Goal: Navigation & Orientation: Find specific page/section

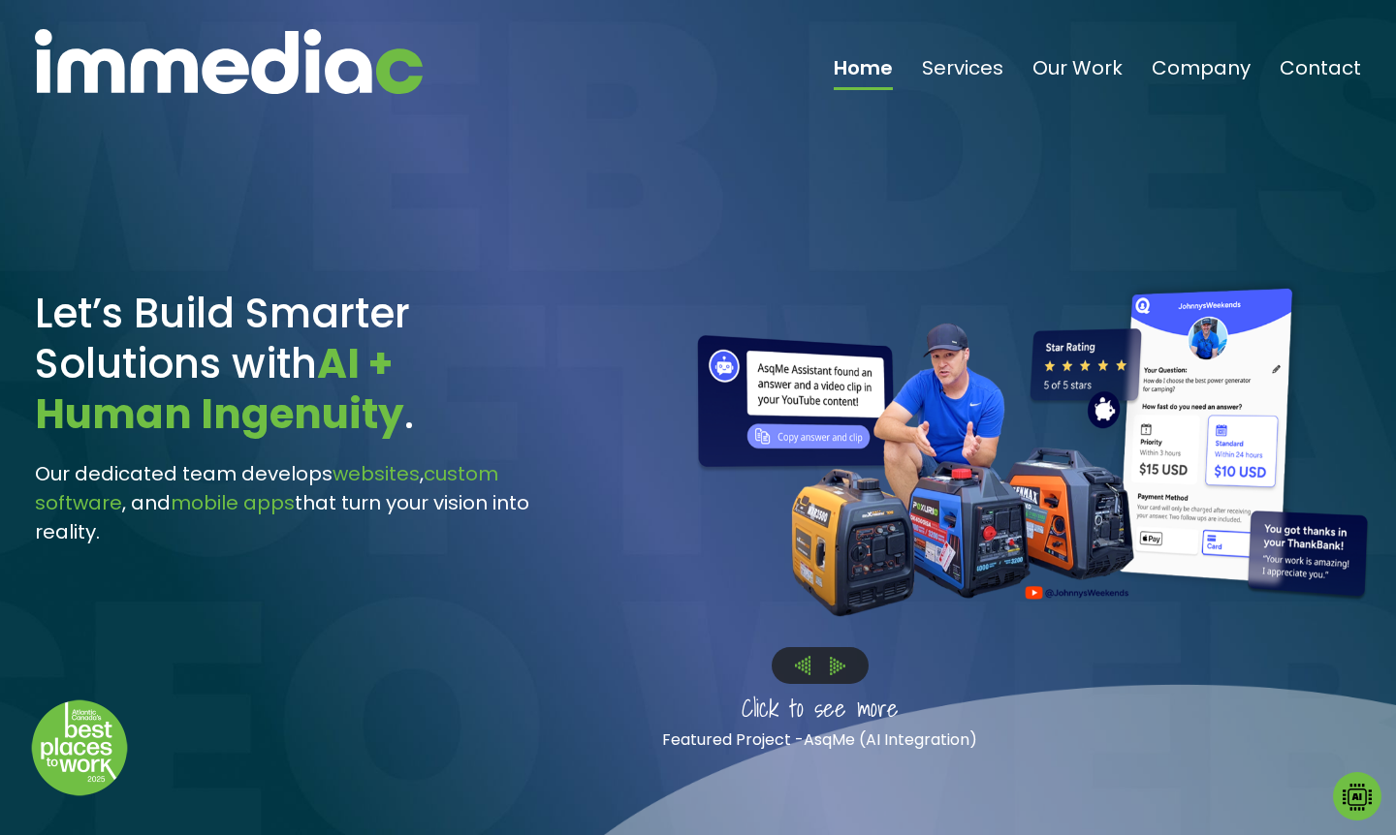
click at [838, 666] on img at bounding box center [838, 666] width 16 height 18
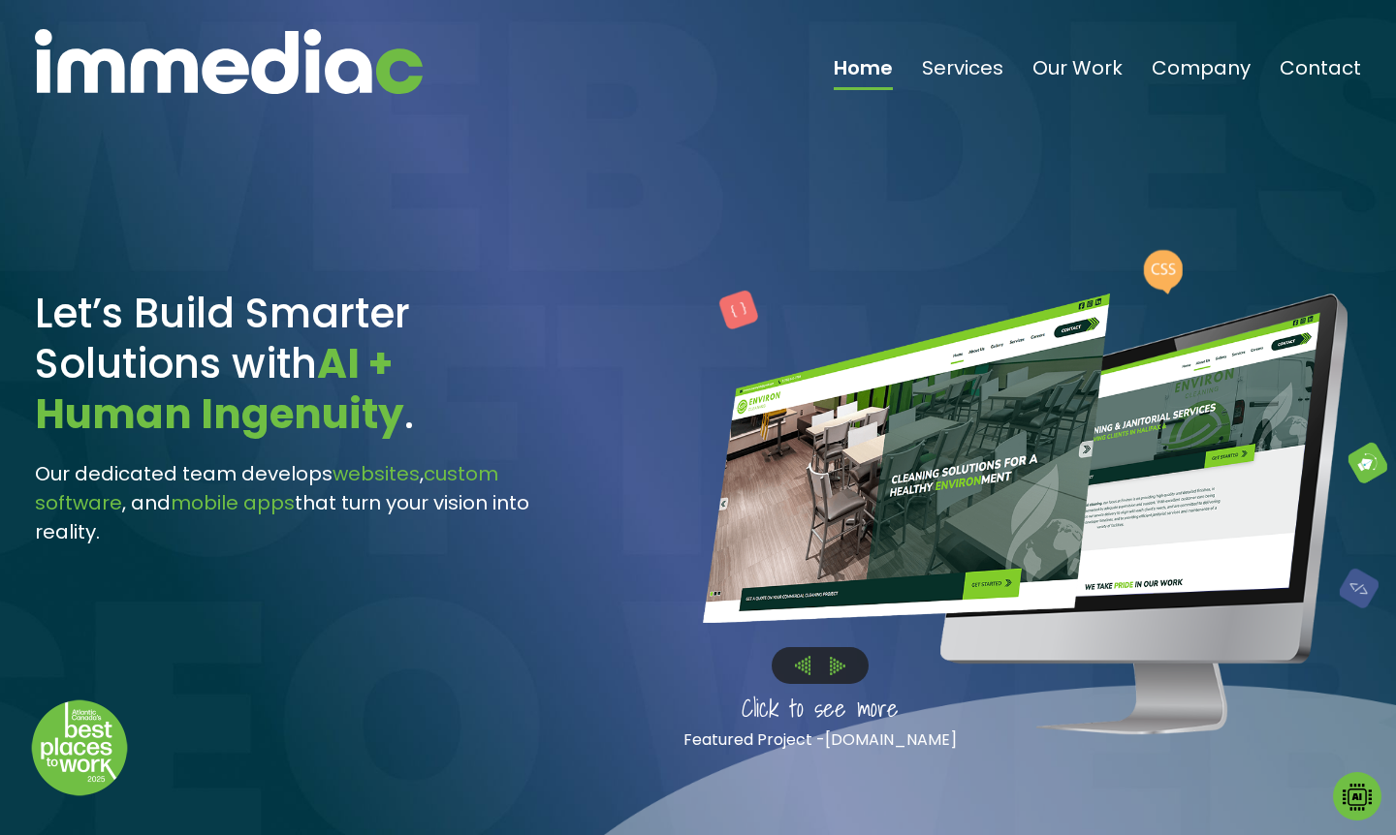
click at [838, 666] on img at bounding box center [838, 666] width 16 height 18
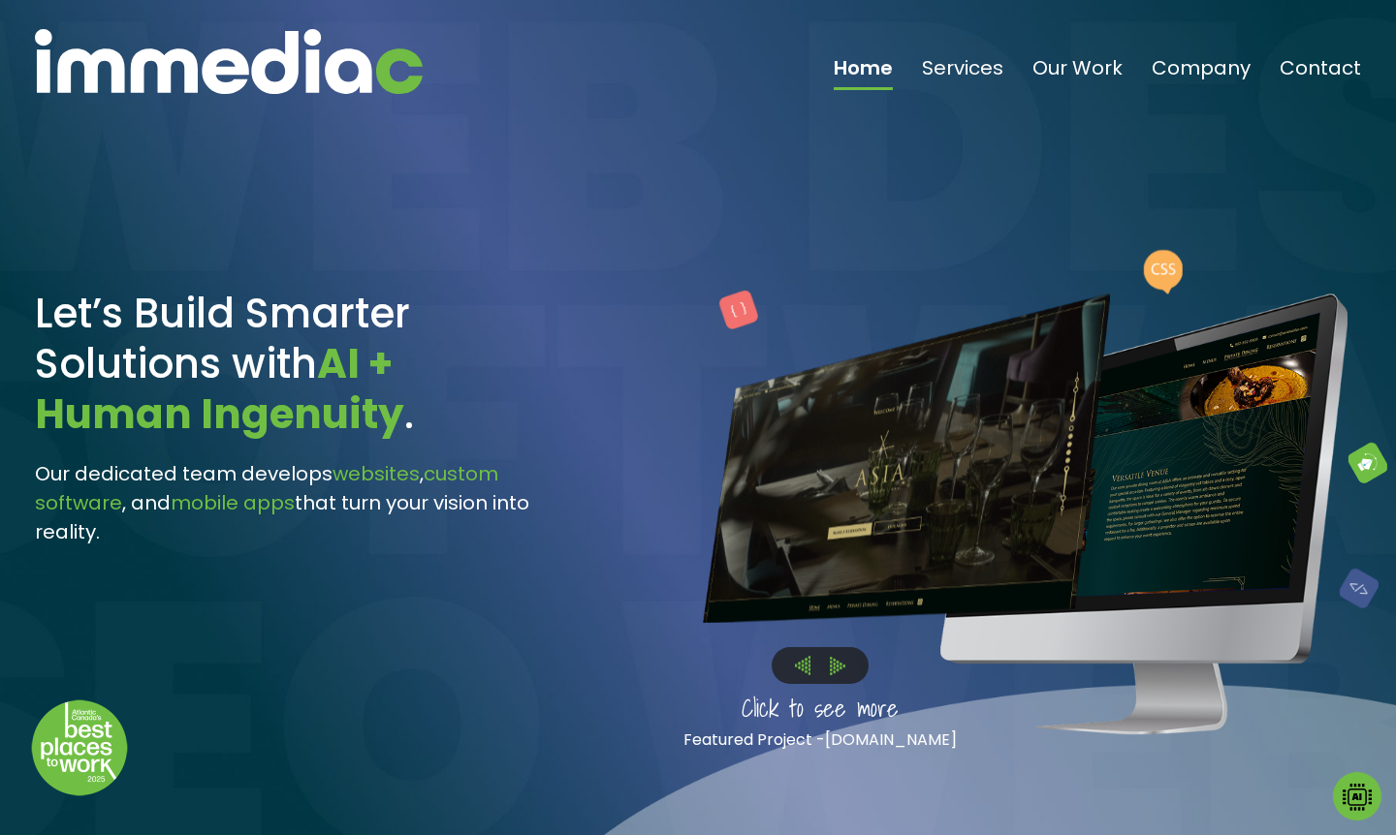
click at [838, 666] on img at bounding box center [838, 666] width 16 height 18
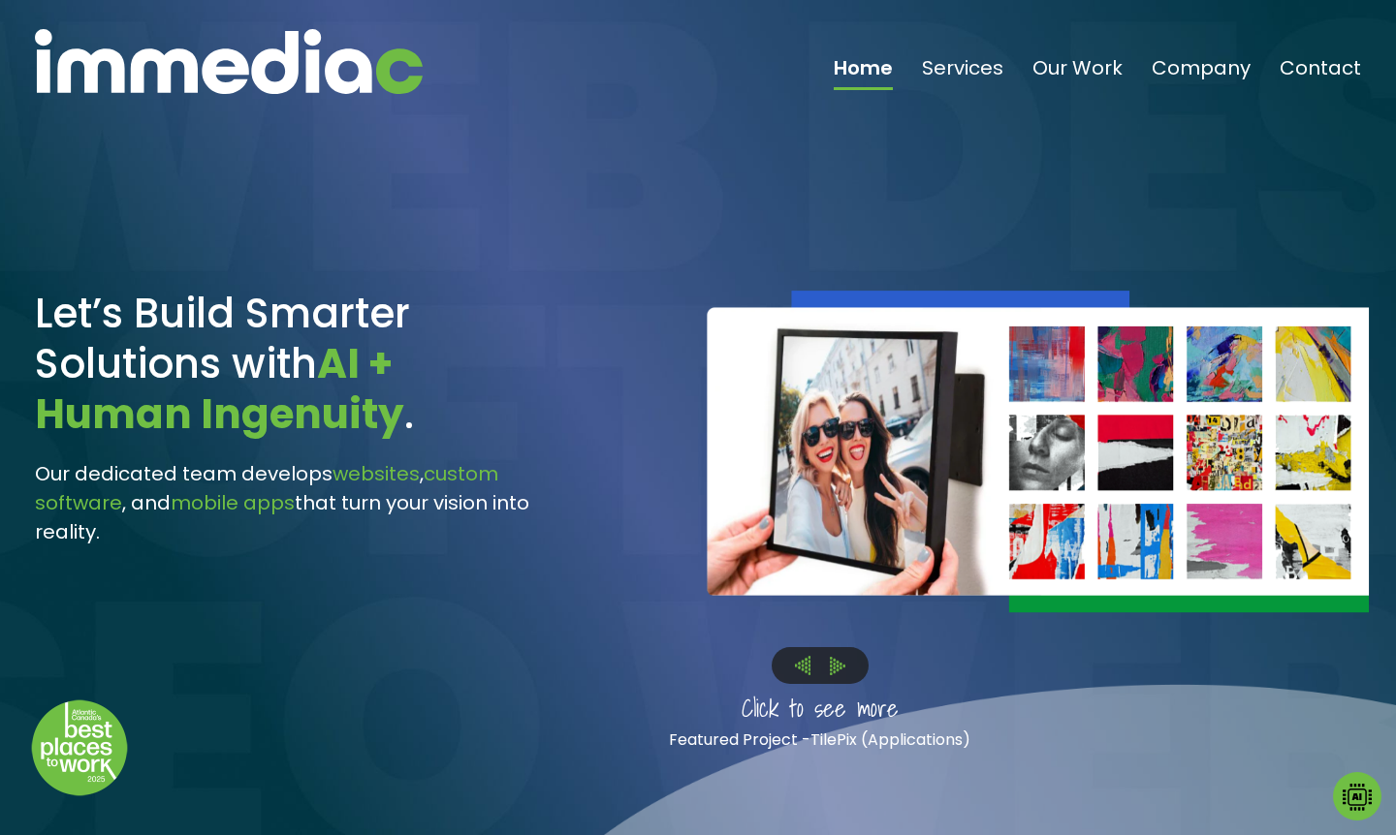
click at [838, 666] on img at bounding box center [838, 666] width 16 height 18
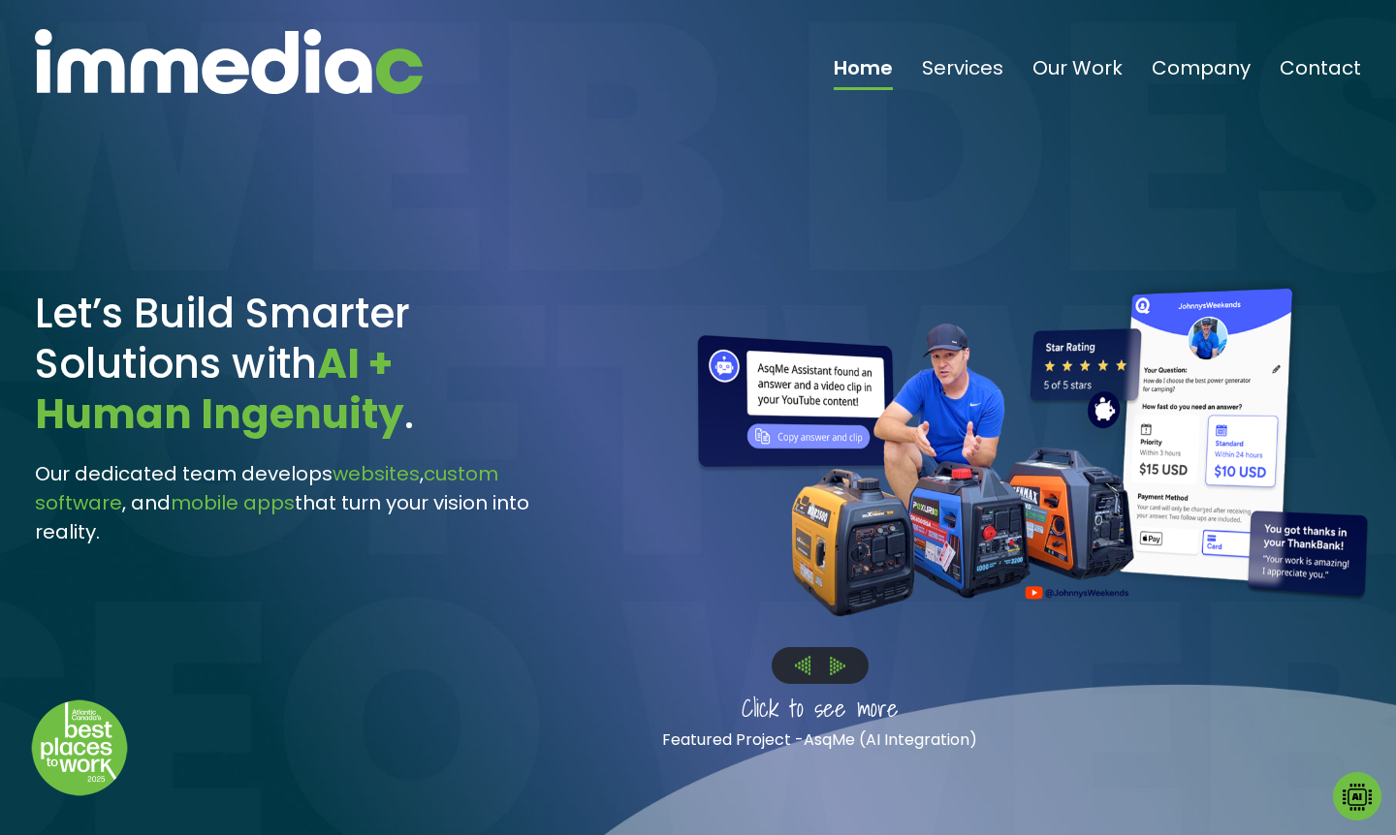
click at [838, 670] on img at bounding box center [838, 666] width 16 height 18
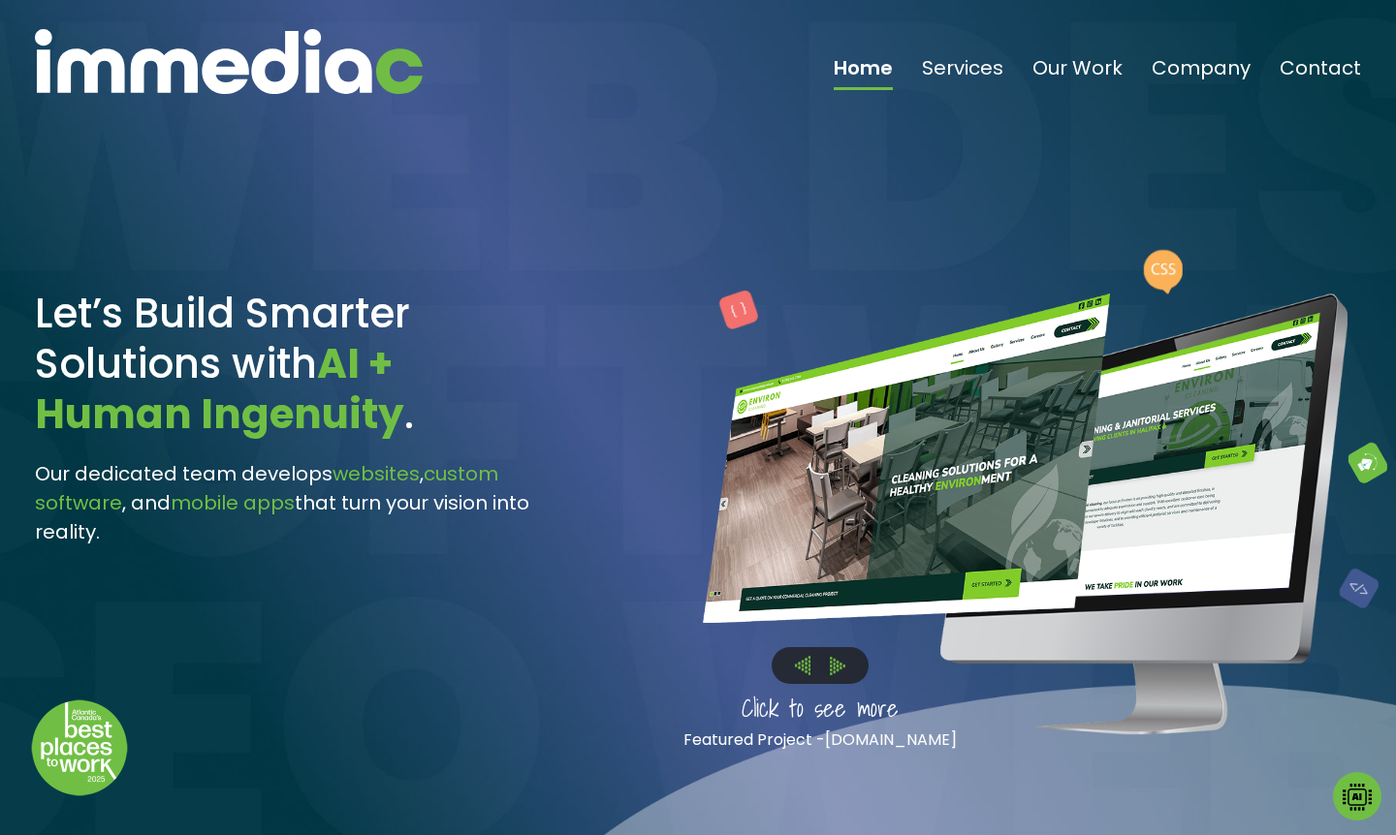
click at [838, 670] on img at bounding box center [838, 666] width 16 height 18
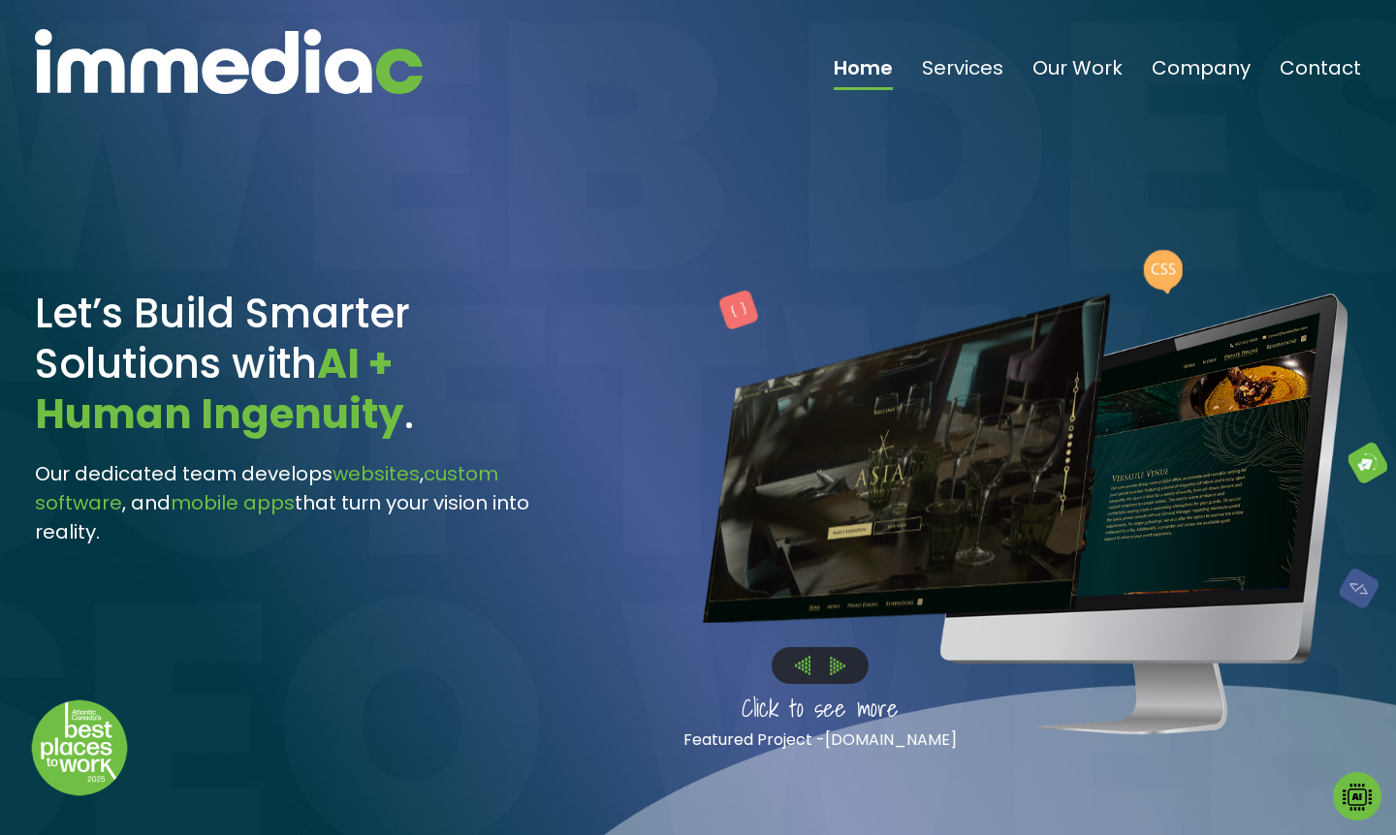
click at [838, 670] on img at bounding box center [838, 666] width 16 height 18
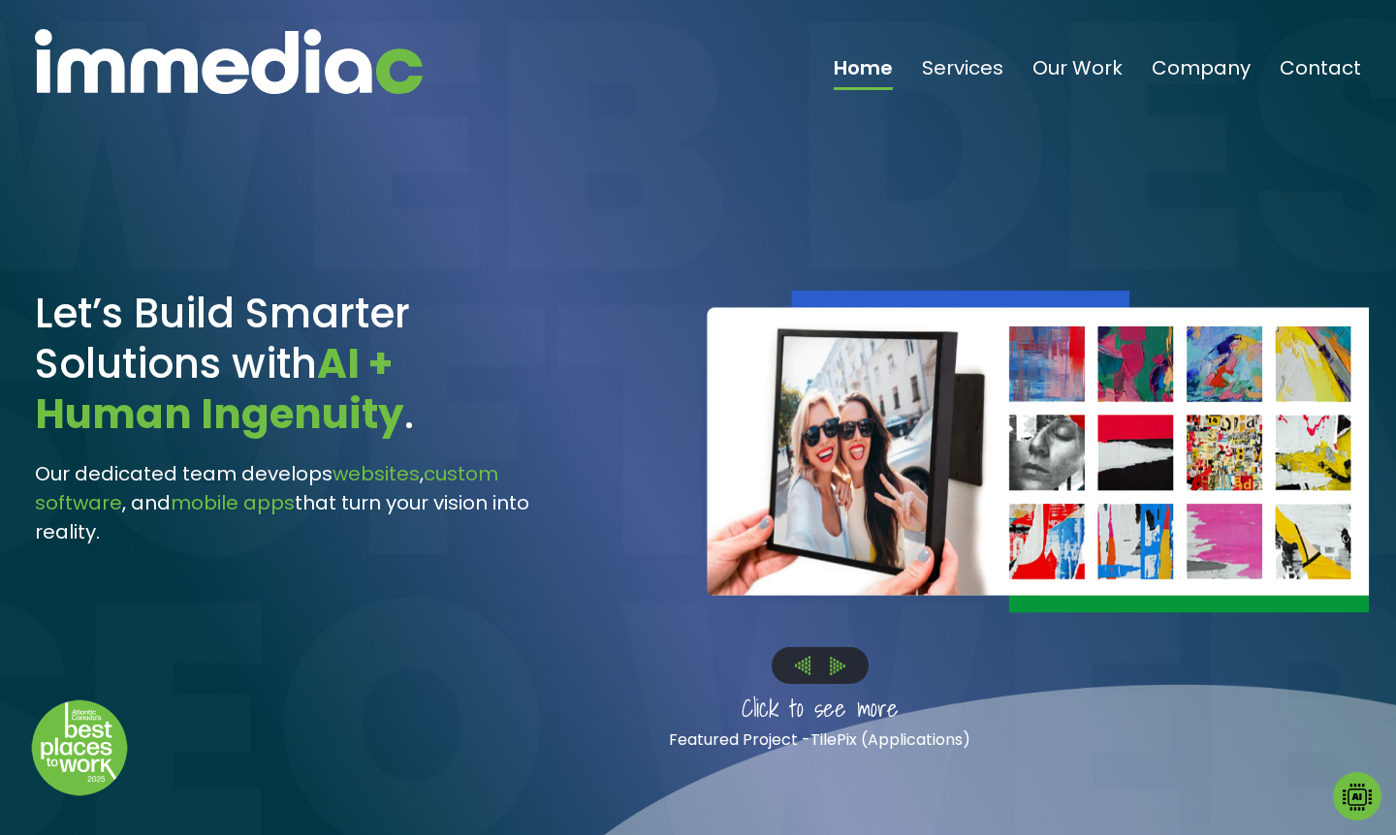
click at [838, 669] on img at bounding box center [838, 666] width 16 height 18
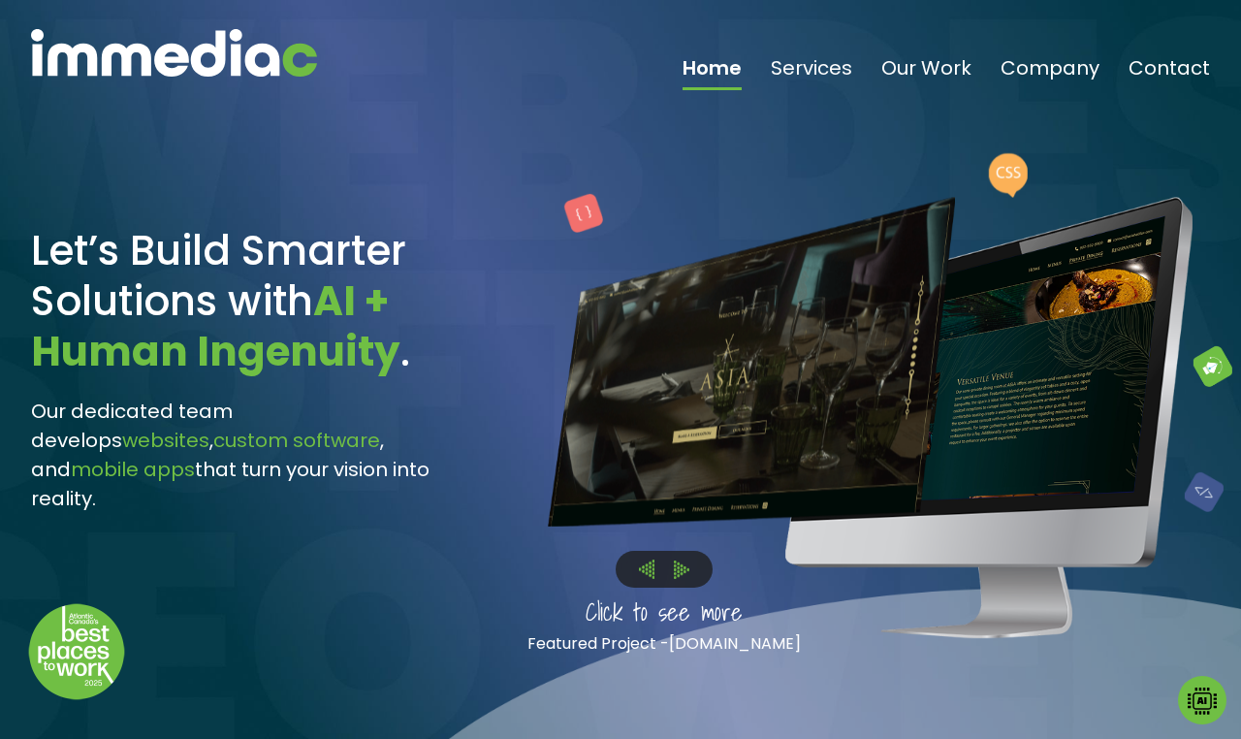
click at [680, 564] on img at bounding box center [682, 569] width 16 height 18
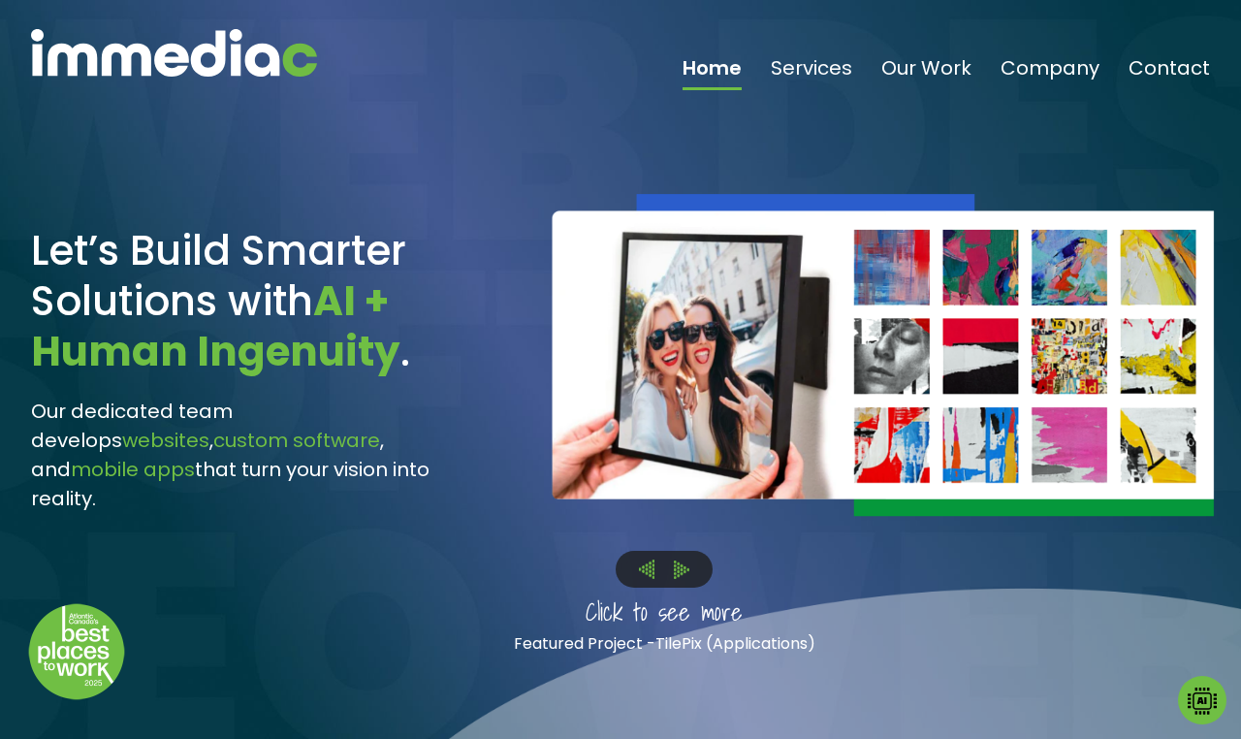
click at [679, 564] on img at bounding box center [682, 569] width 16 height 18
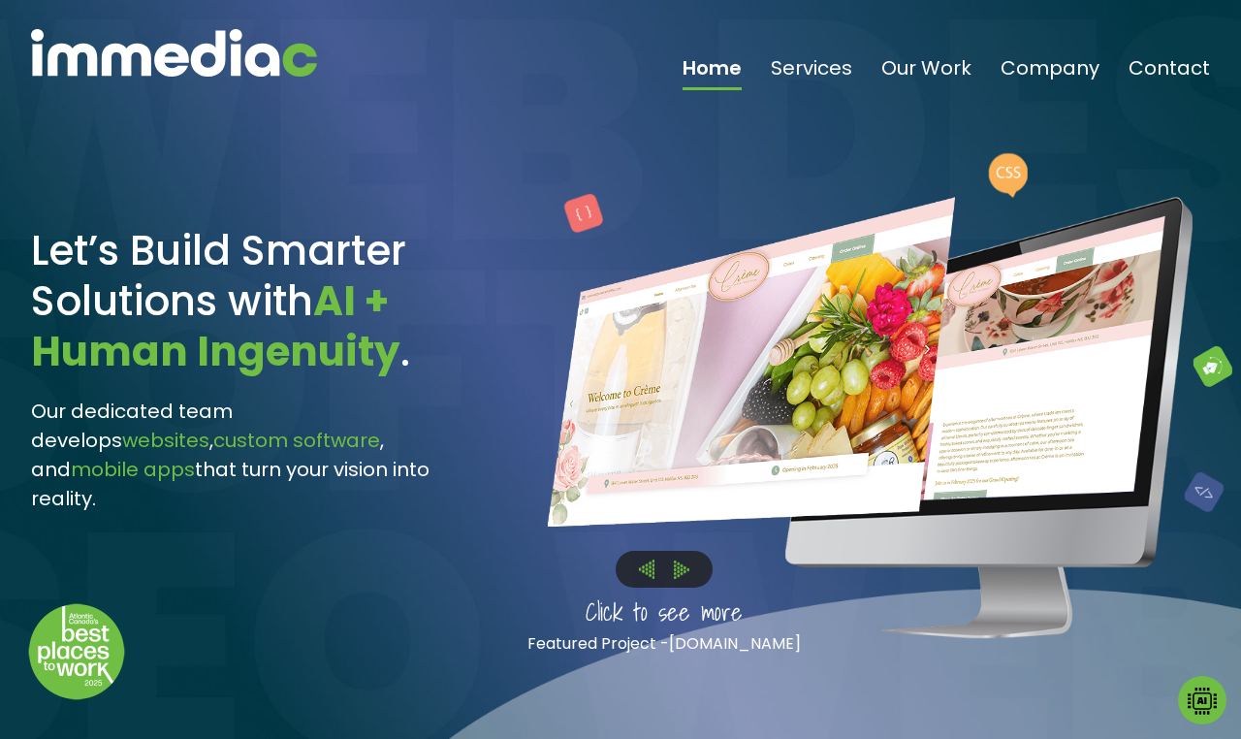
click at [679, 564] on img at bounding box center [682, 569] width 16 height 18
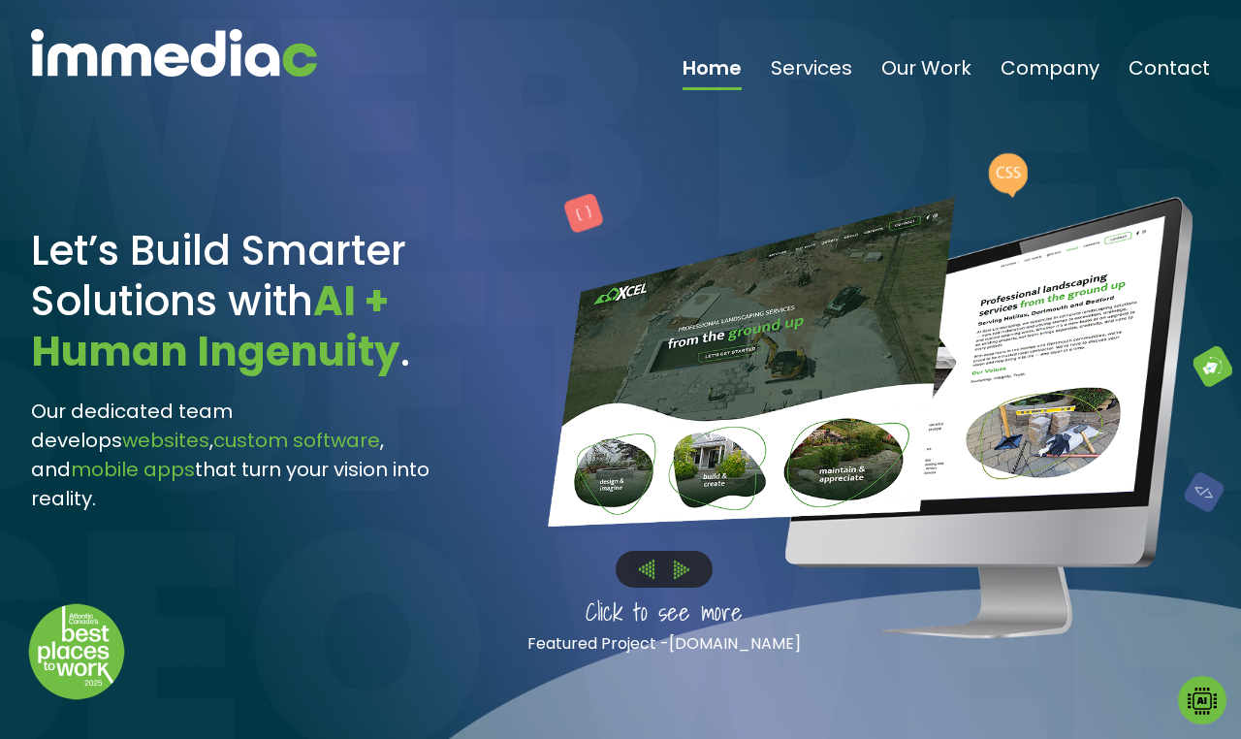
click at [679, 564] on img at bounding box center [682, 569] width 16 height 18
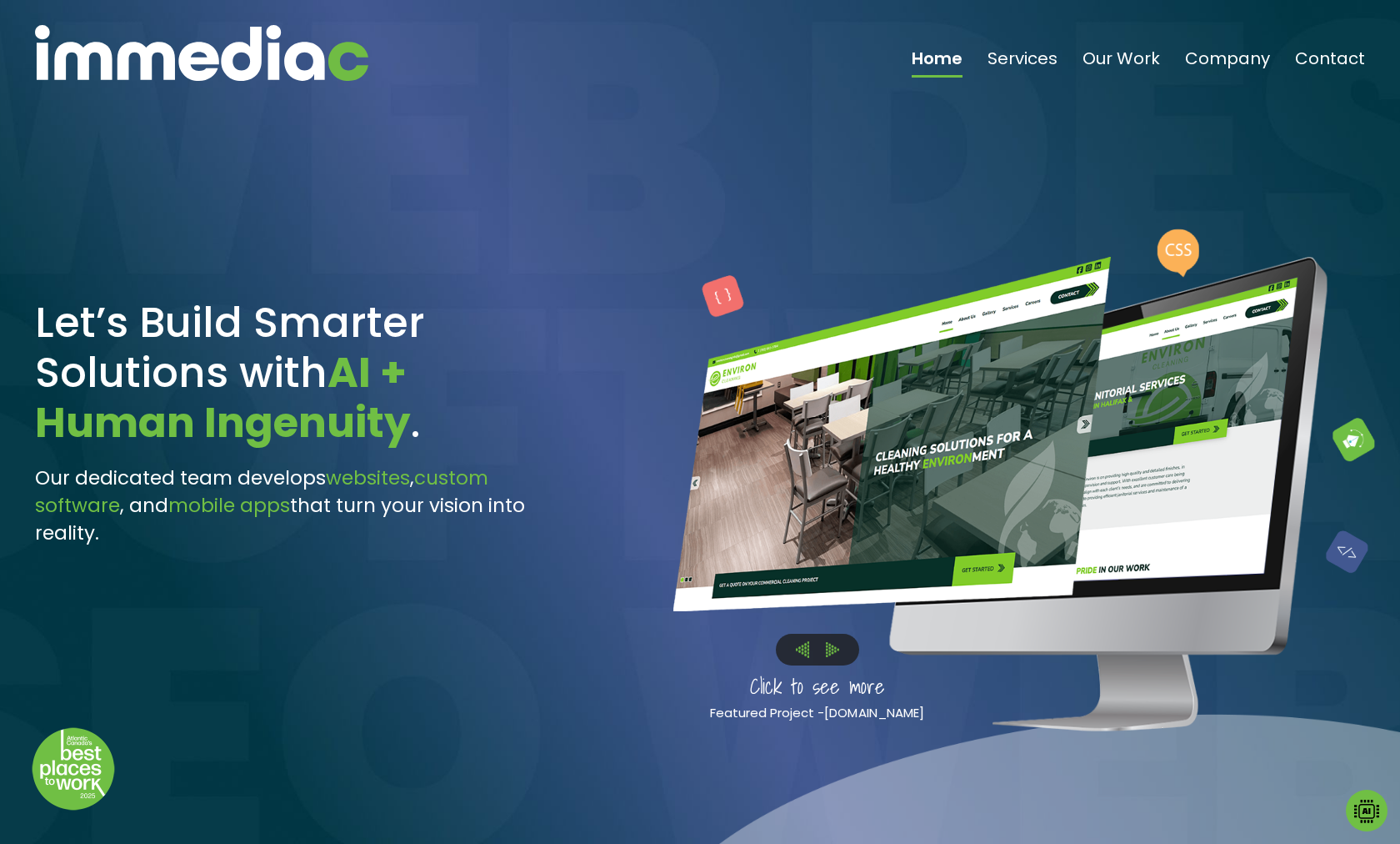
click at [835, 651] on img at bounding box center [832, 650] width 14 height 15
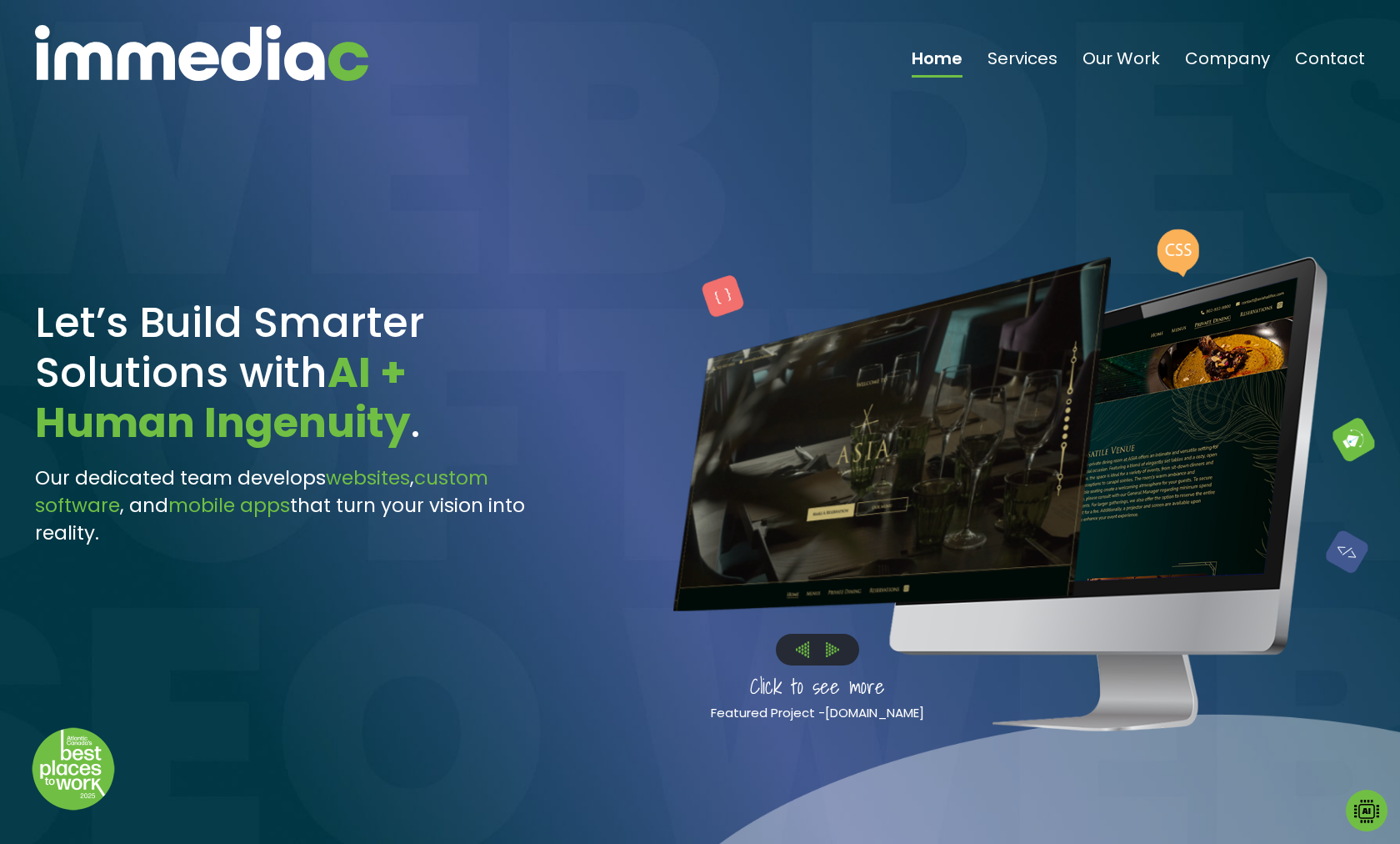
click at [835, 651] on img at bounding box center [832, 650] width 14 height 15
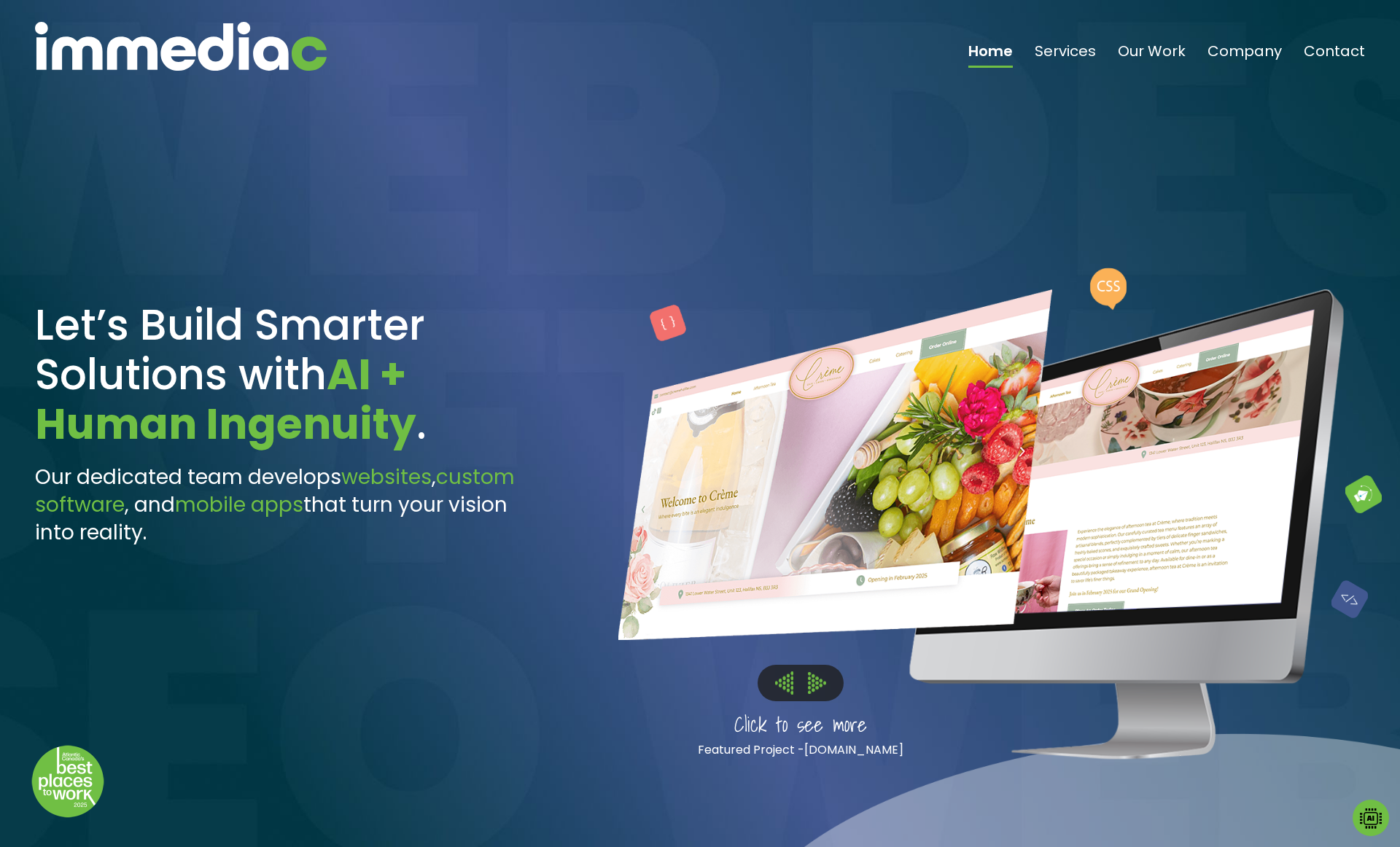
click at [821, 627] on img at bounding box center [817, 683] width 18 height 21
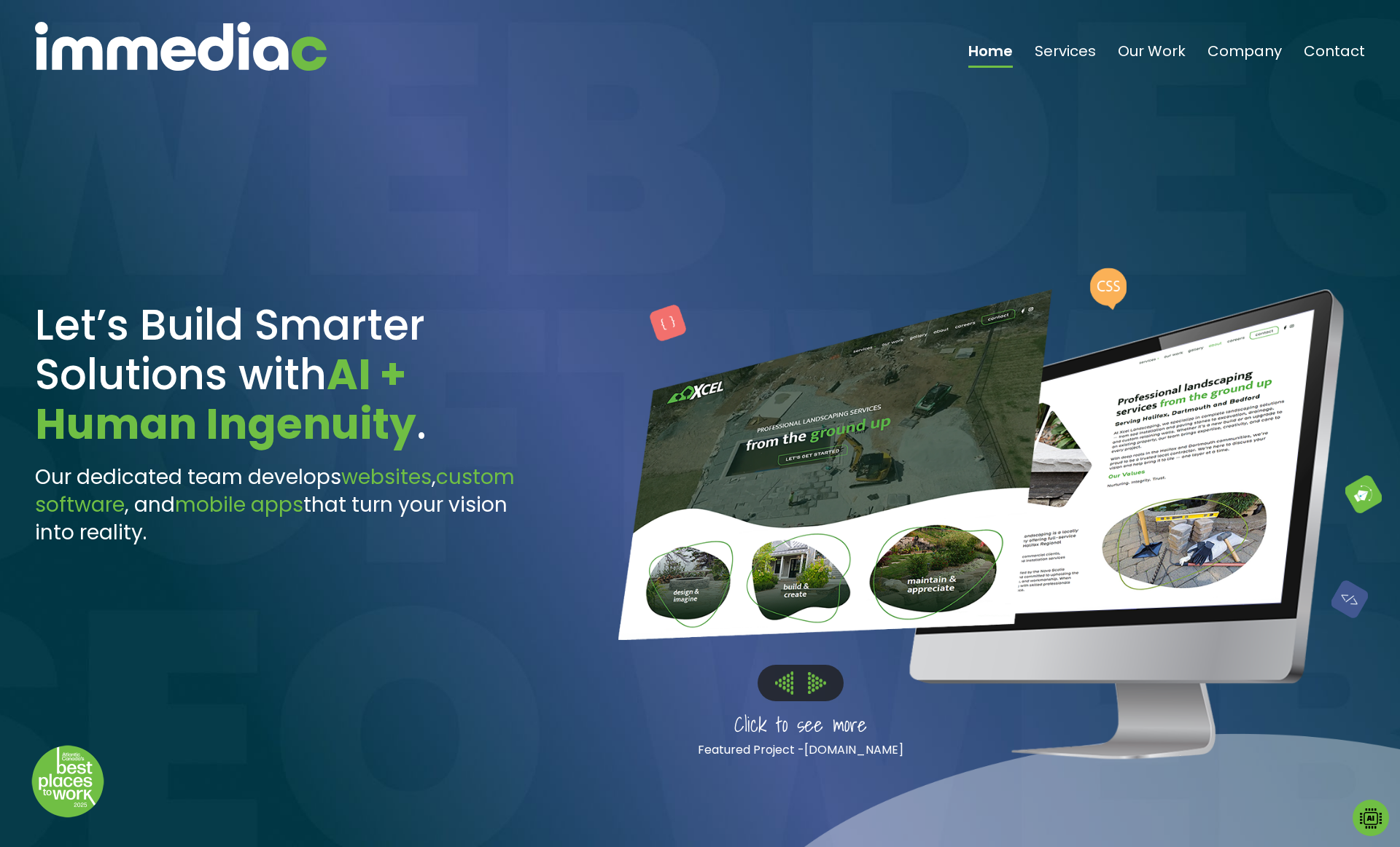
click at [821, 627] on img at bounding box center [817, 683] width 18 height 21
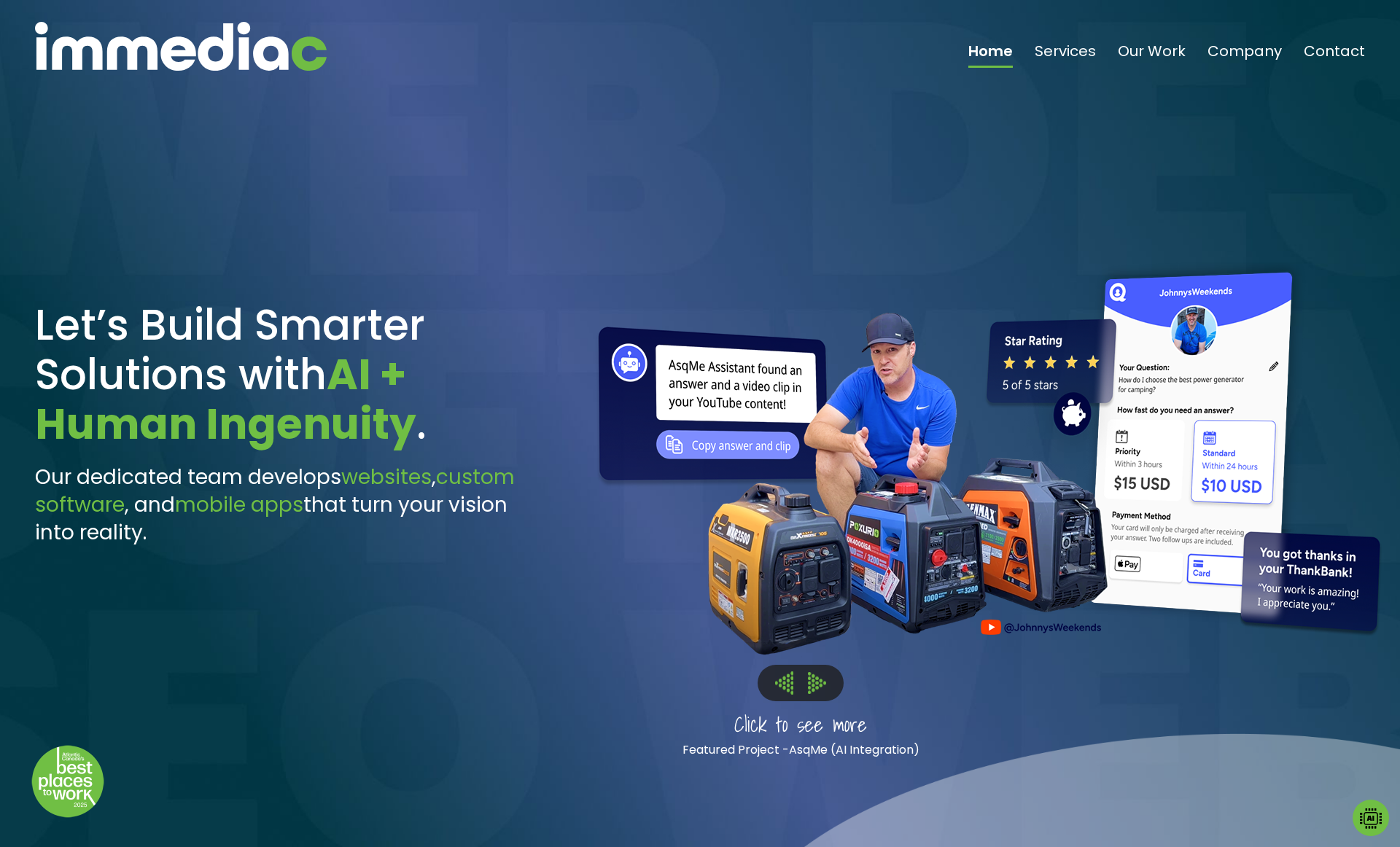
click at [821, 627] on img at bounding box center [817, 683] width 18 height 21
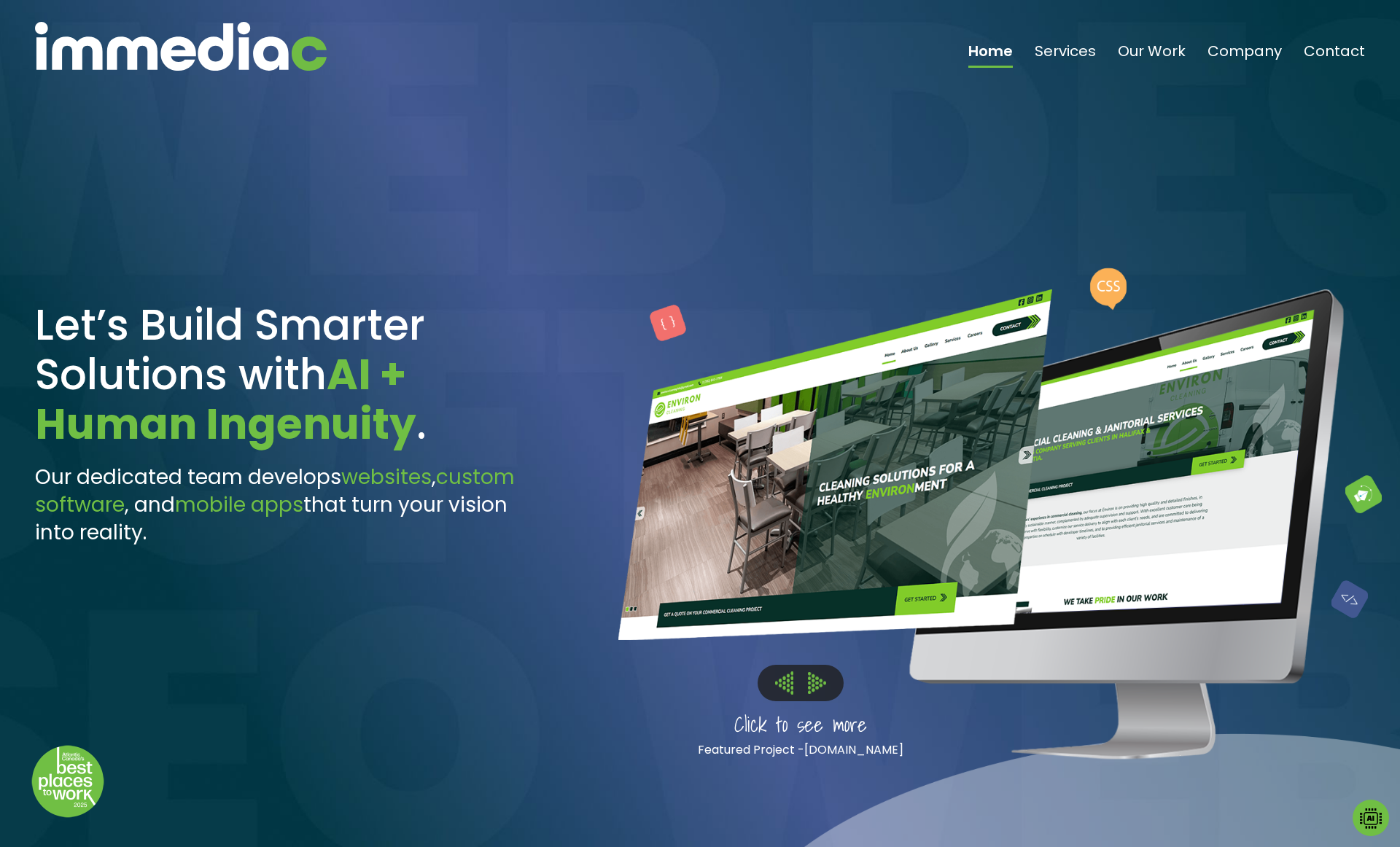
click at [821, 627] on img at bounding box center [817, 683] width 18 height 21
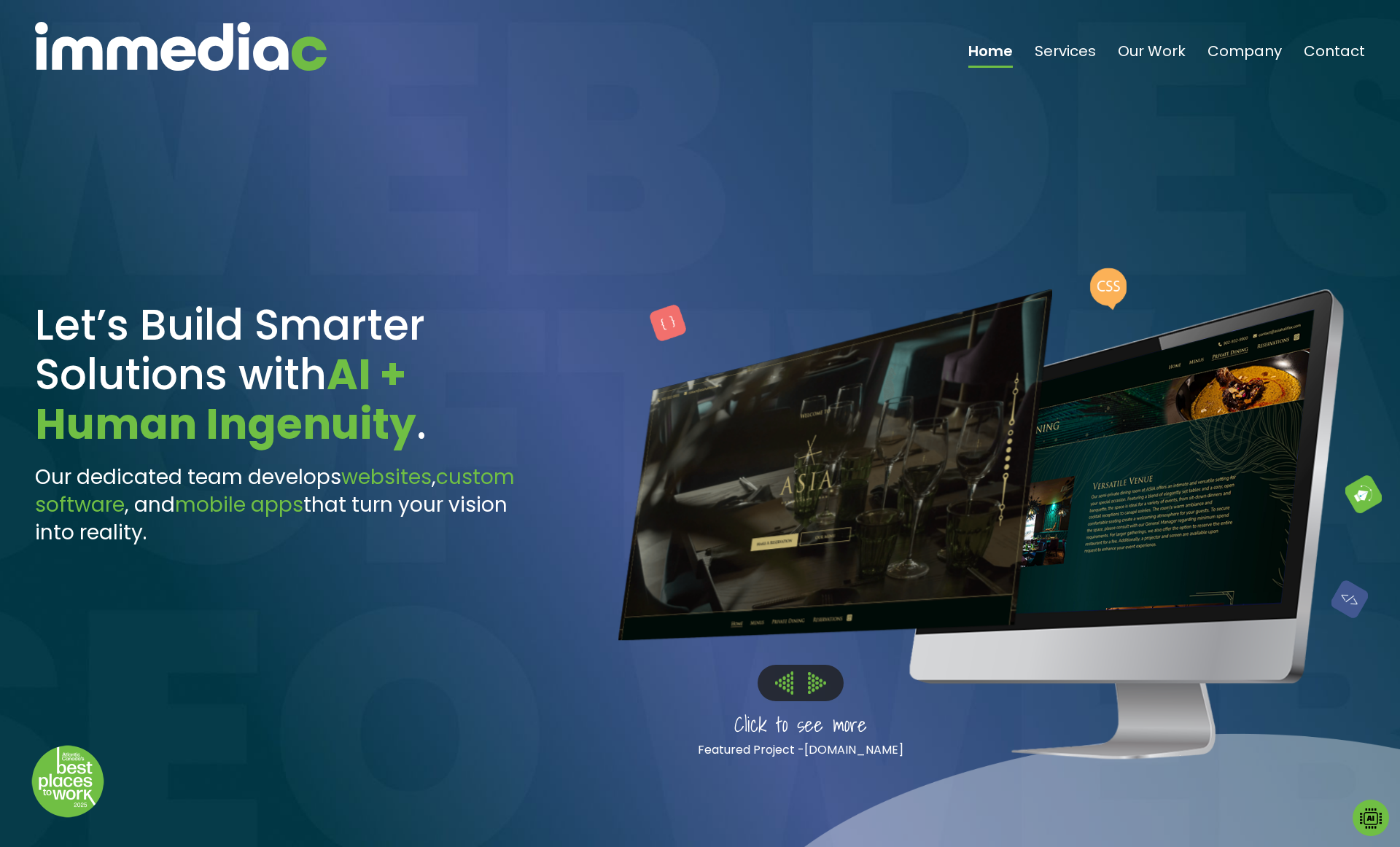
click at [821, 627] on img at bounding box center [817, 683] width 18 height 21
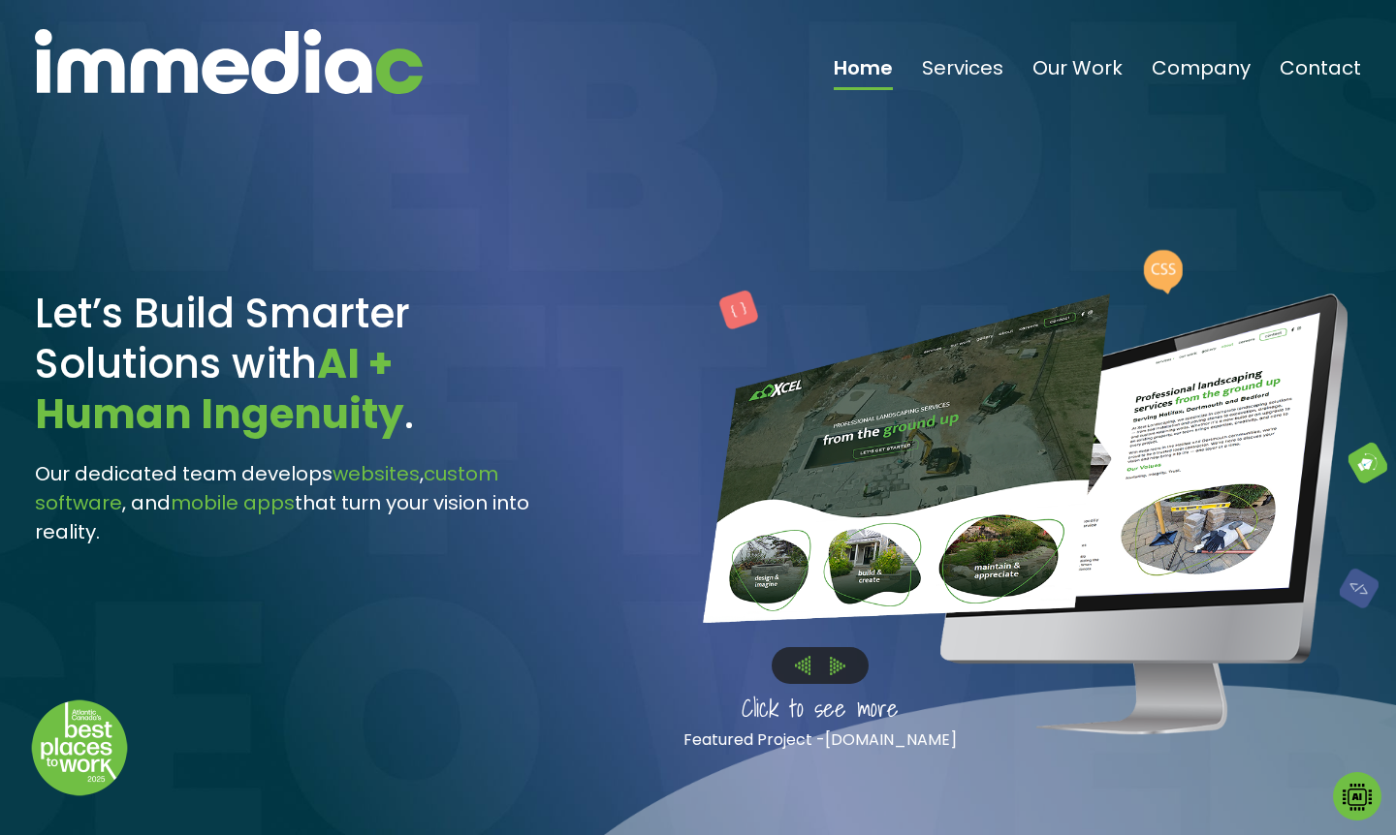
click at [835, 669] on img at bounding box center [838, 666] width 16 height 18
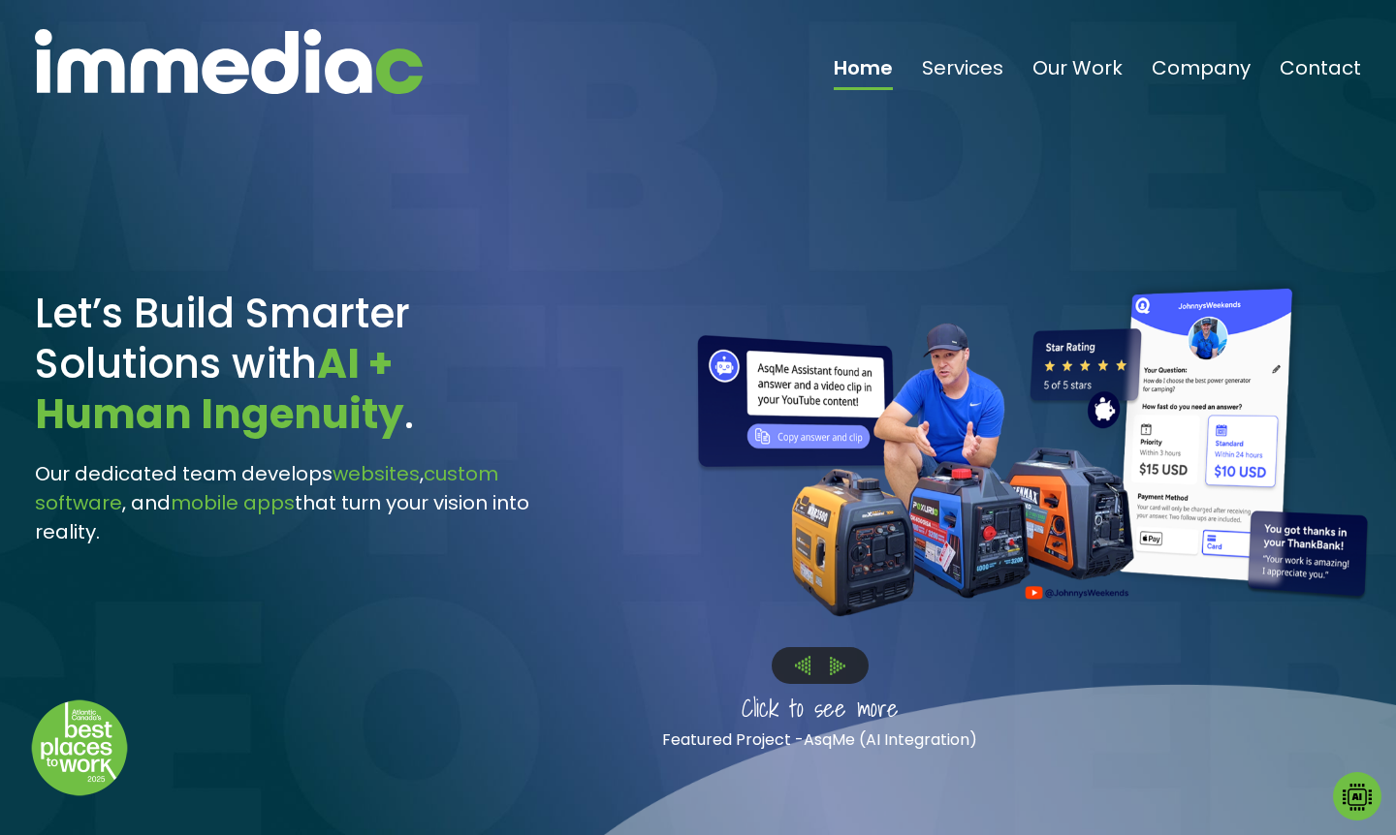
click at [835, 668] on img at bounding box center [838, 666] width 16 height 18
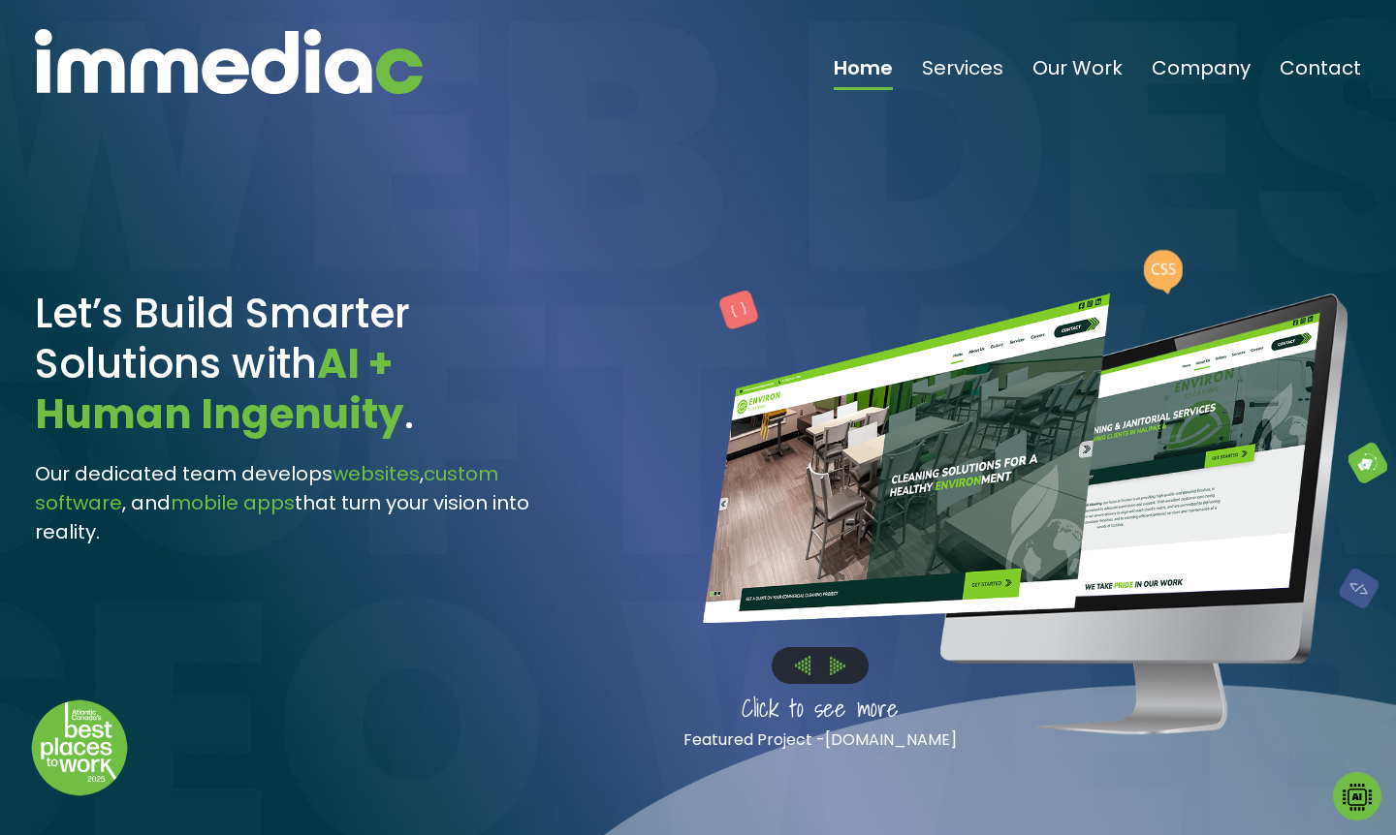
click at [834, 667] on img at bounding box center [838, 666] width 16 height 18
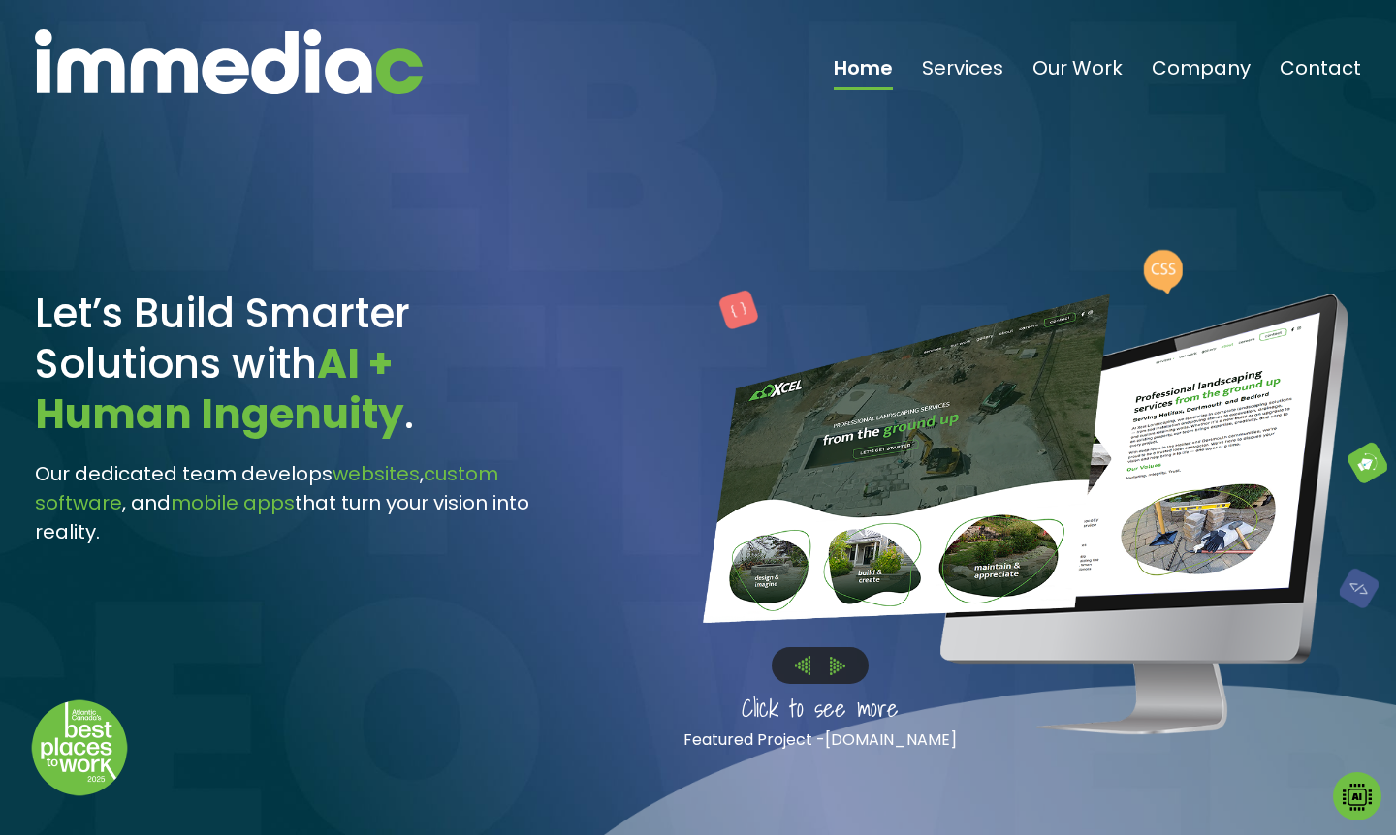
click at [837, 672] on img at bounding box center [838, 666] width 16 height 18
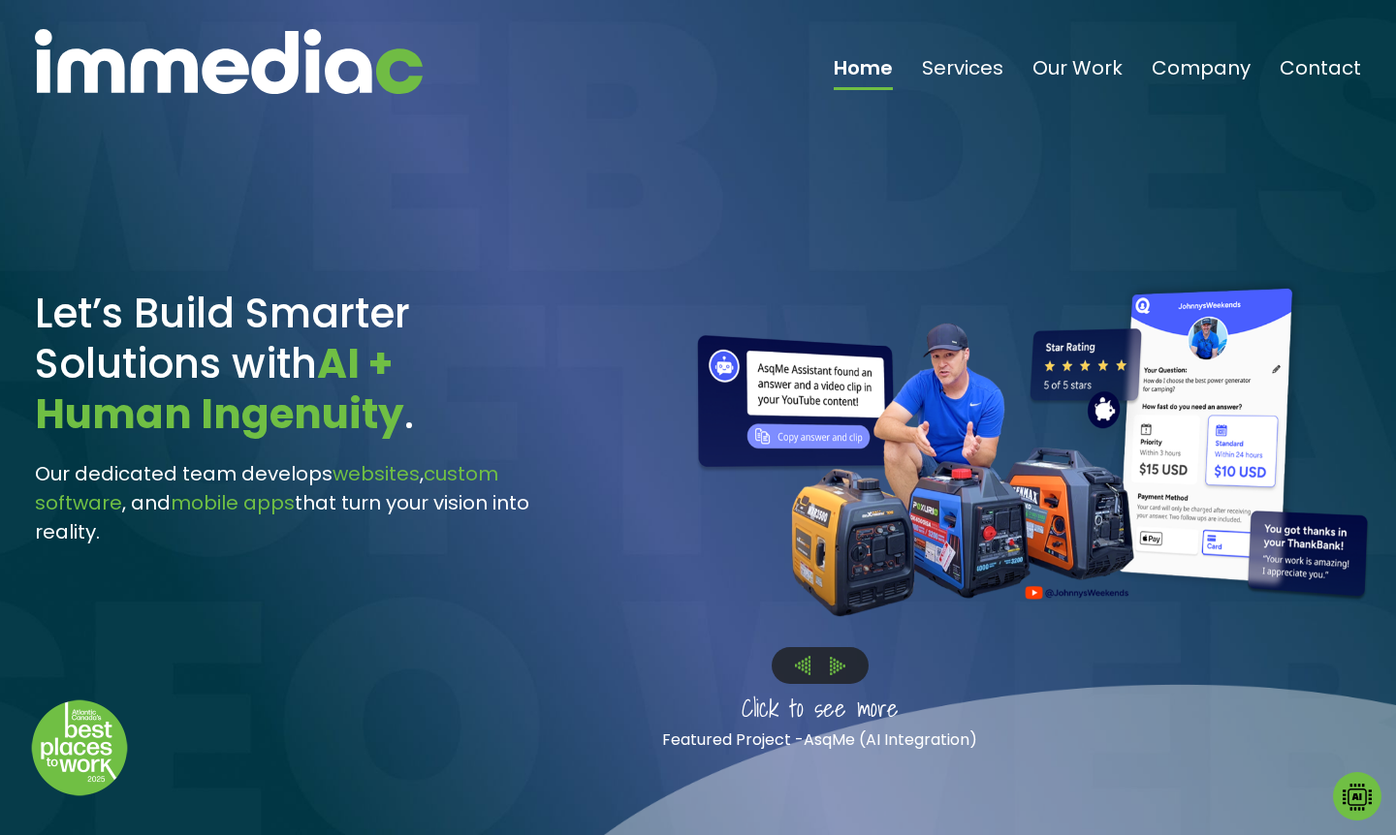
click at [799, 668] on img at bounding box center [803, 665] width 16 height 19
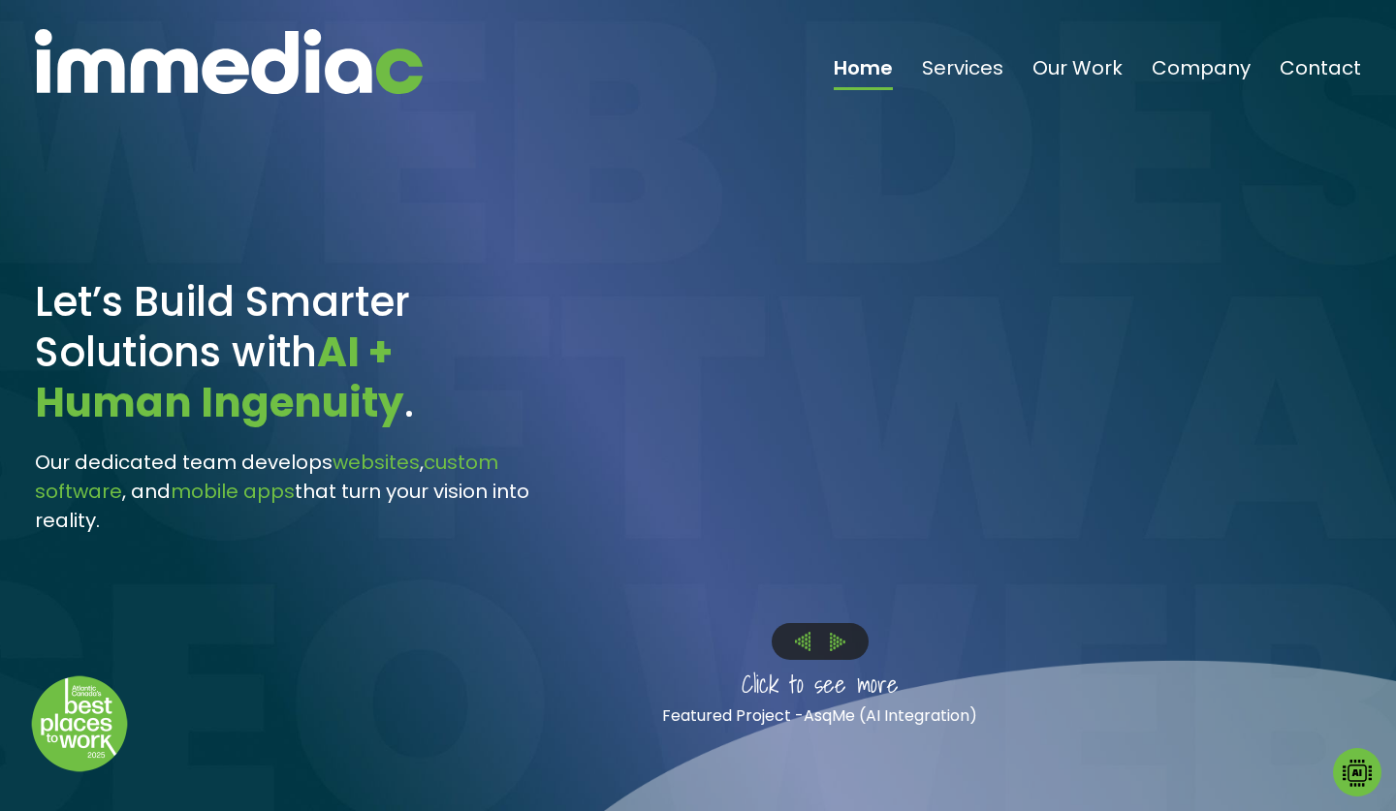
click at [179, 81] on img at bounding box center [229, 61] width 388 height 65
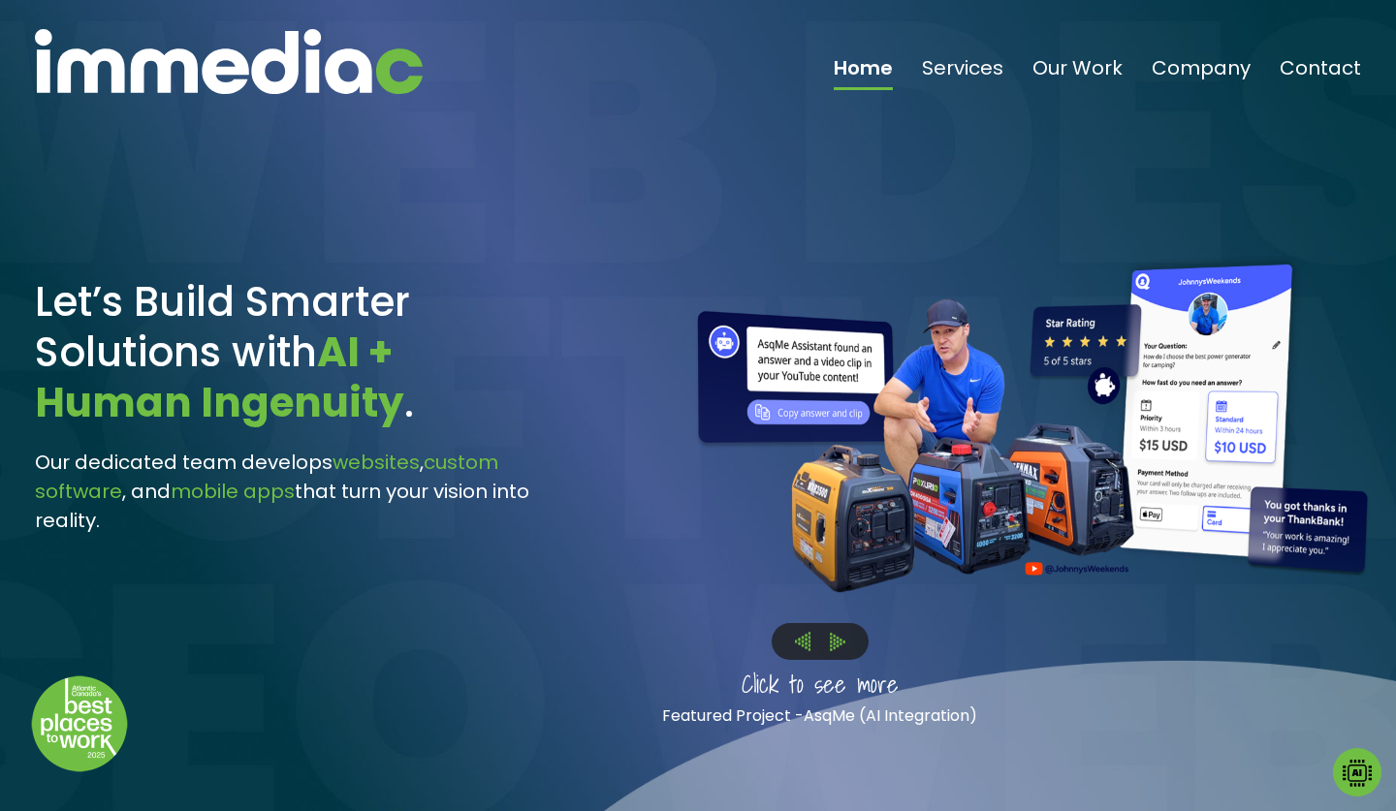
click at [178, 81] on img at bounding box center [229, 61] width 388 height 65
click at [834, 643] on img at bounding box center [838, 642] width 16 height 18
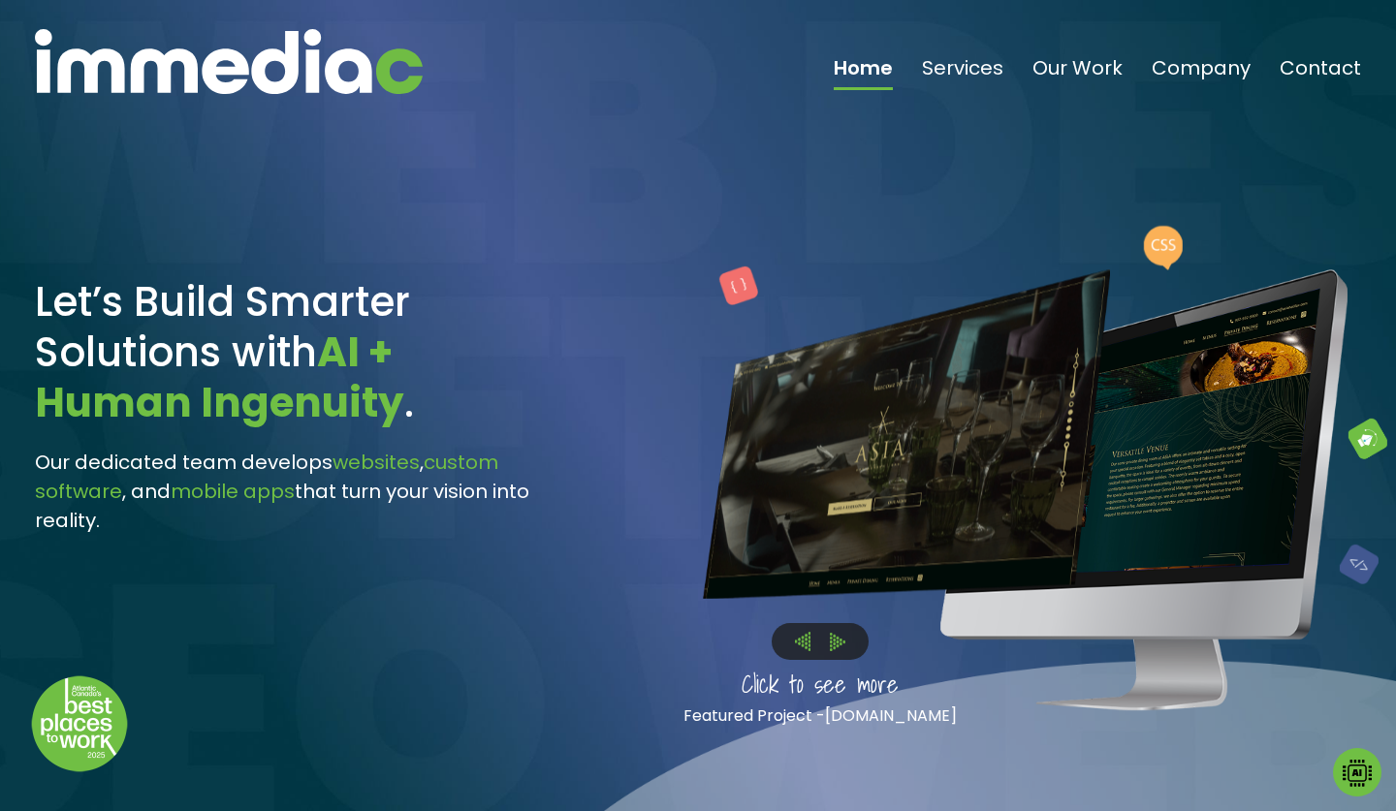
click at [834, 642] on img at bounding box center [838, 642] width 16 height 18
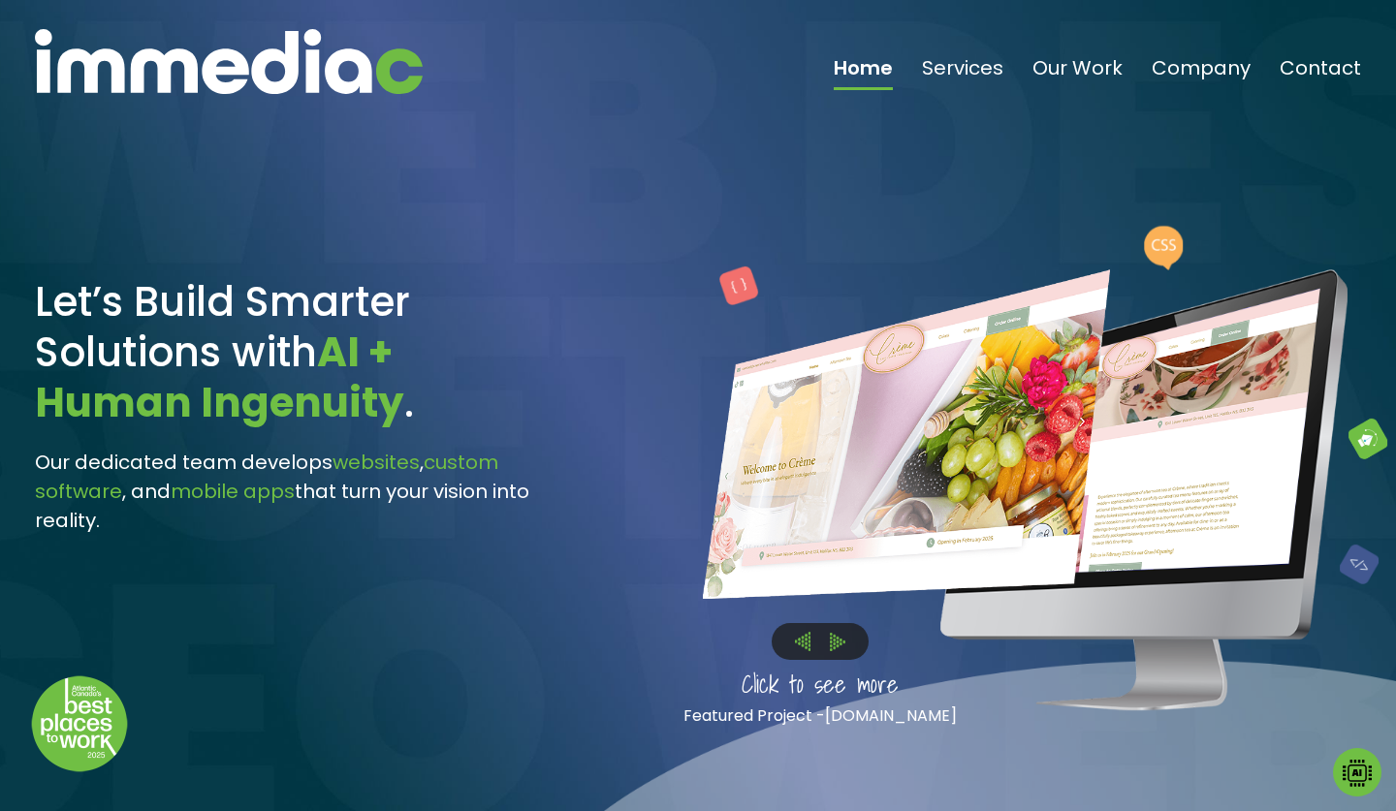
click at [796, 634] on img at bounding box center [803, 641] width 16 height 19
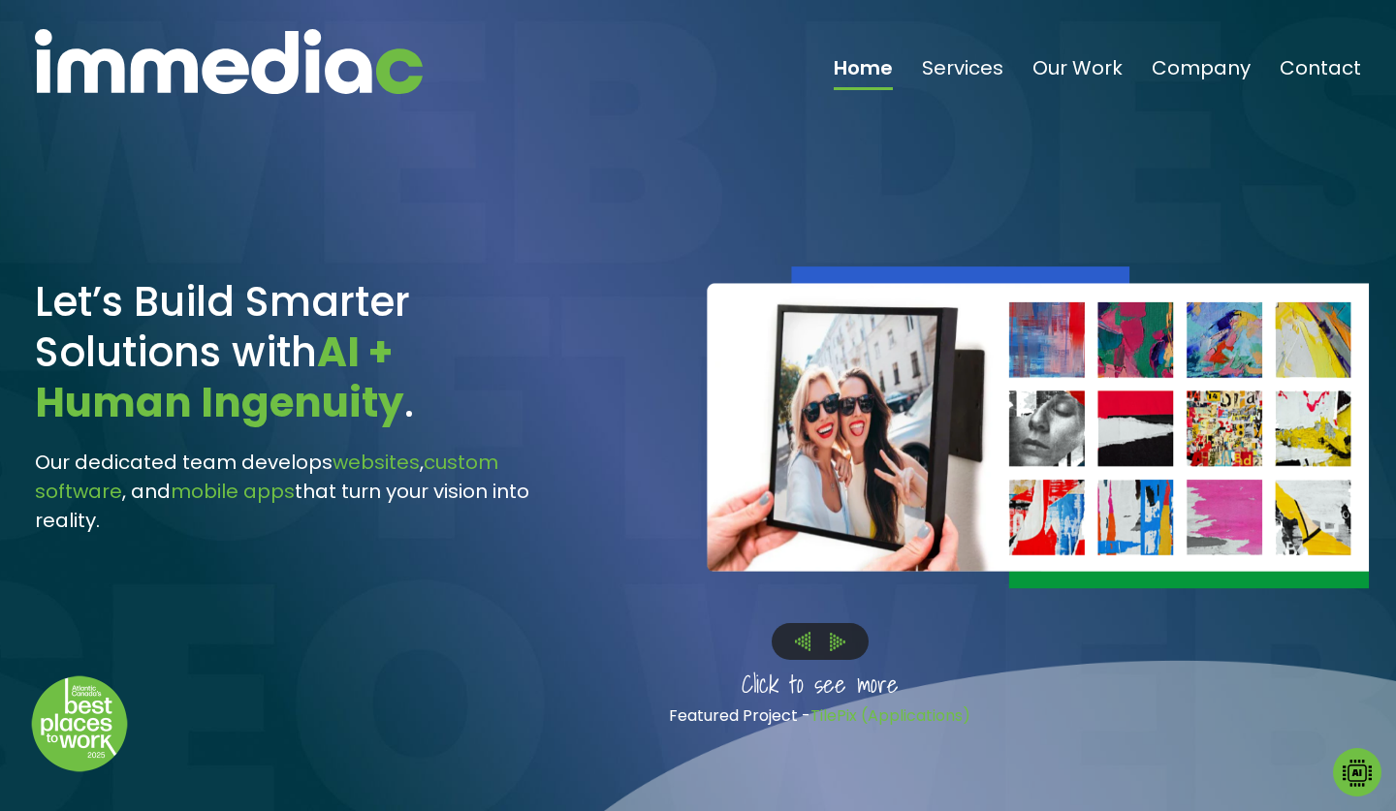
click at [871, 719] on link "TilePix (Applications)" at bounding box center [890, 716] width 160 height 22
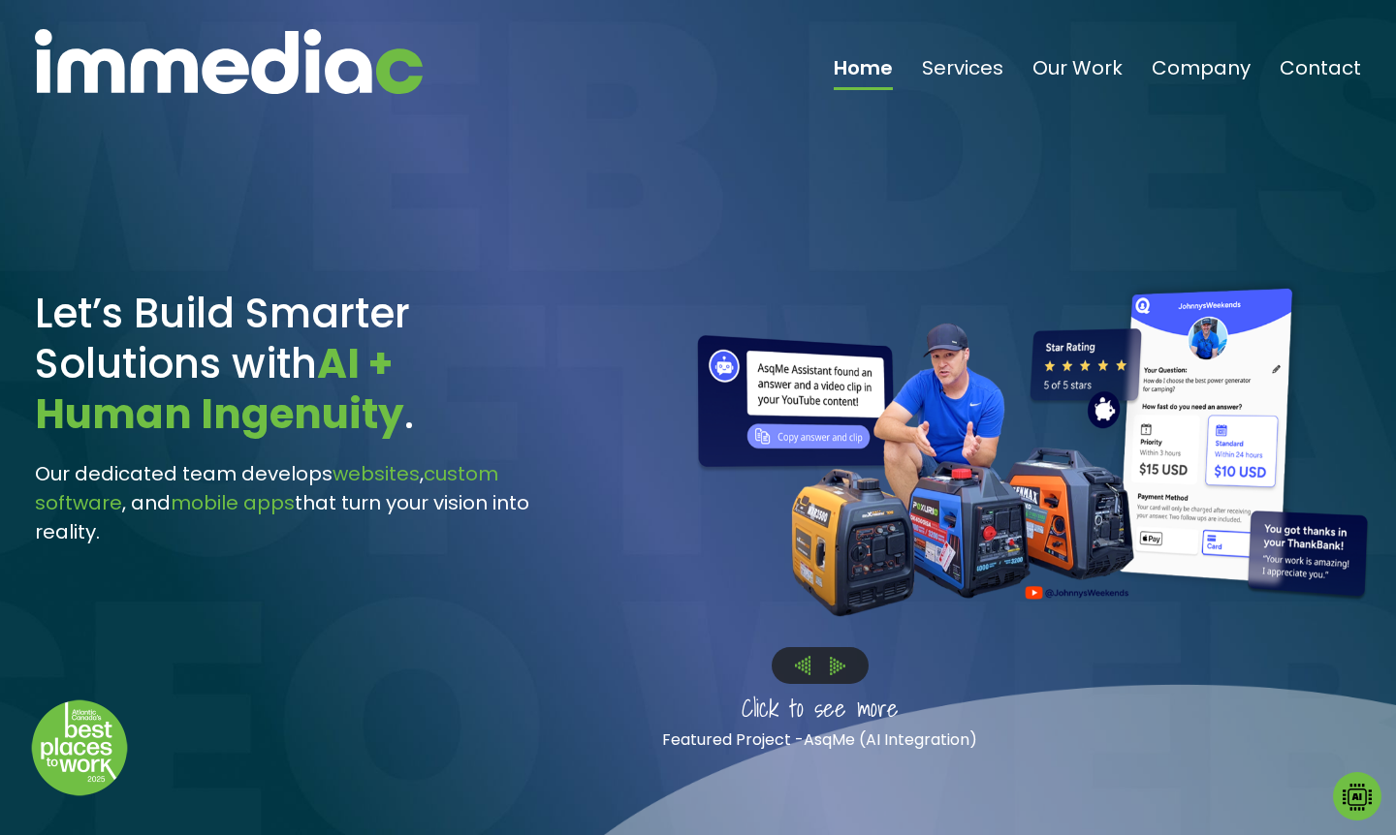
click at [260, 56] on img at bounding box center [229, 61] width 388 height 65
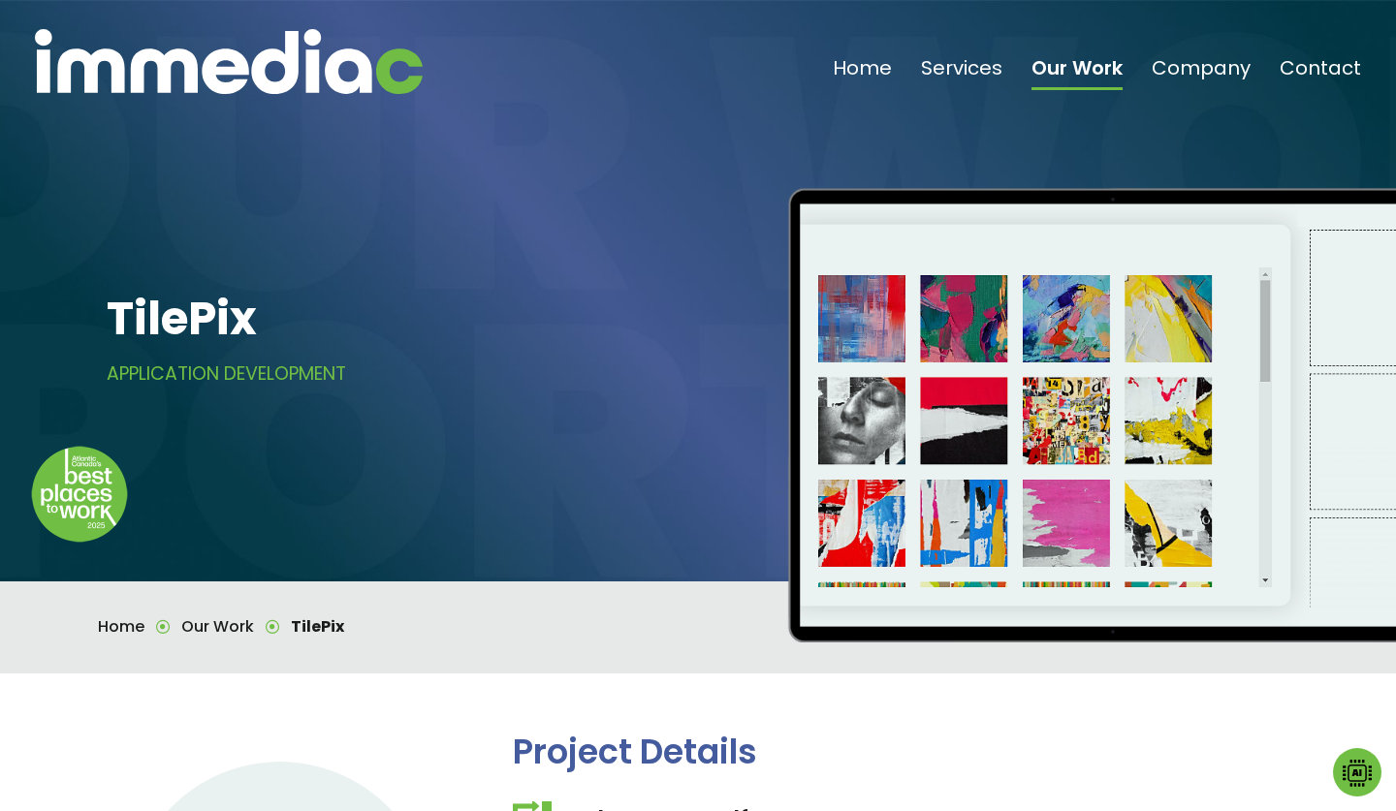
click at [211, 81] on img at bounding box center [229, 61] width 388 height 65
click at [291, 55] on img at bounding box center [229, 61] width 388 height 65
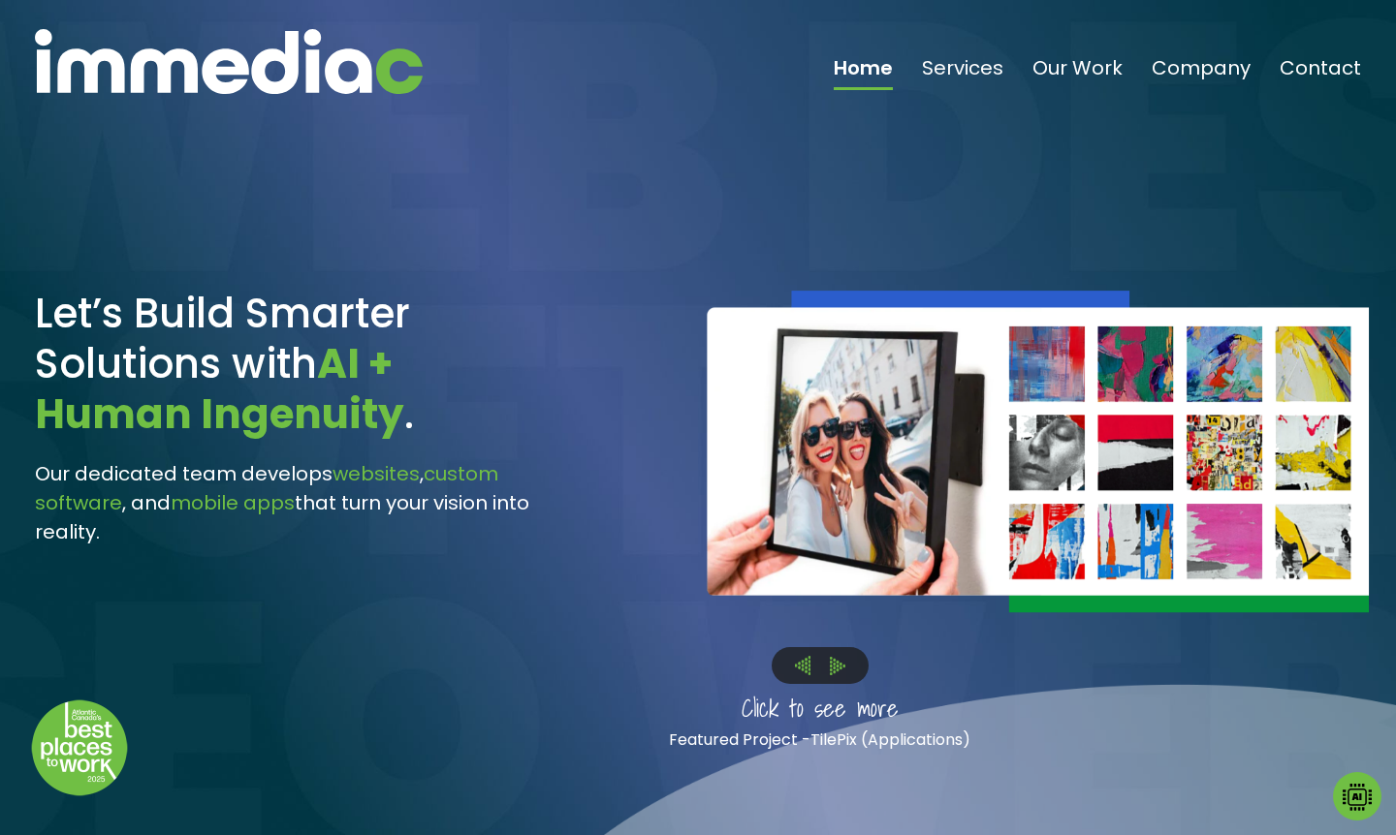
click at [838, 675] on img at bounding box center [838, 666] width 16 height 18
click at [98, 59] on img at bounding box center [229, 61] width 388 height 65
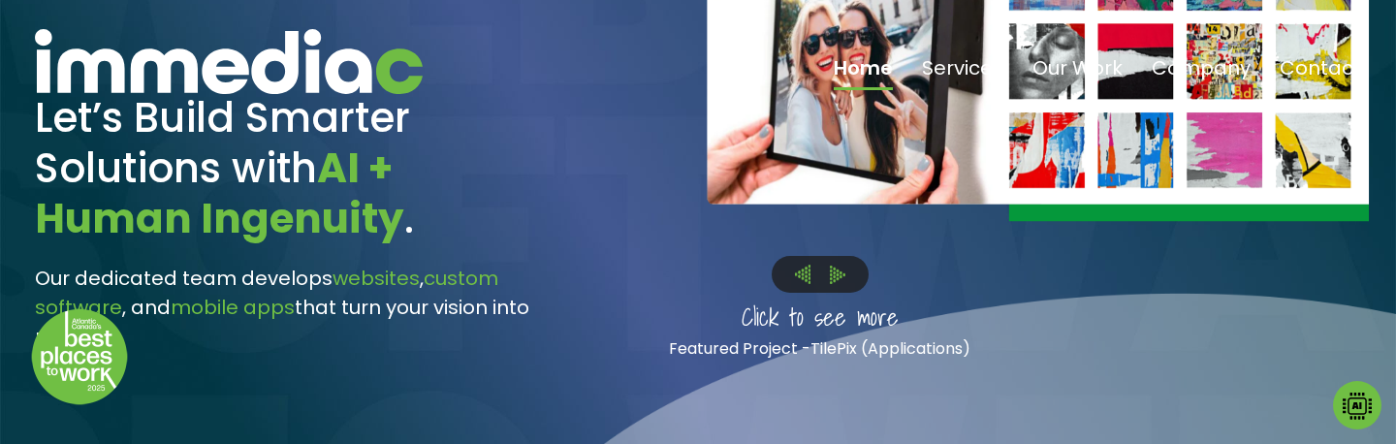
click at [835, 282] on img at bounding box center [838, 275] width 16 height 18
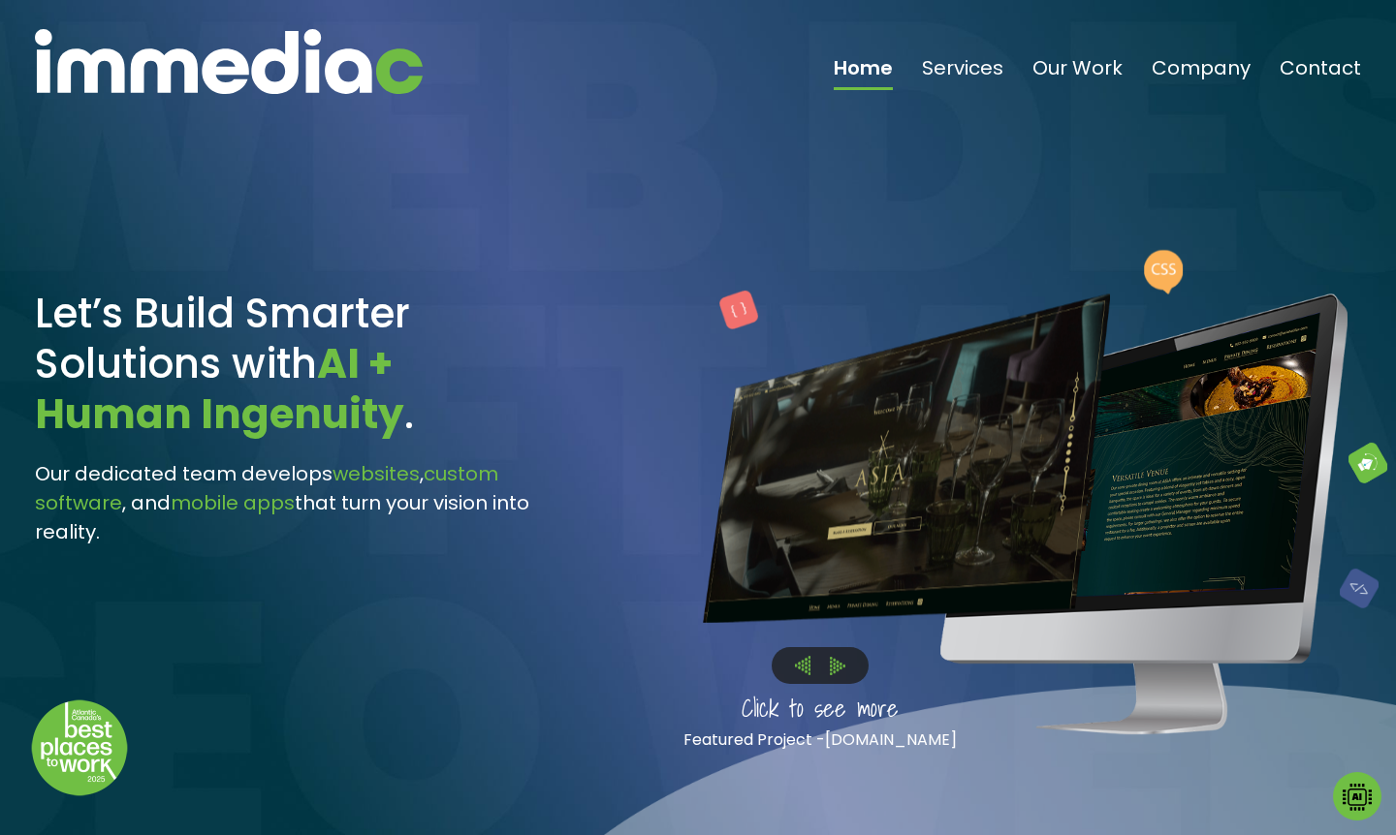
click at [804, 660] on img at bounding box center [803, 665] width 16 height 19
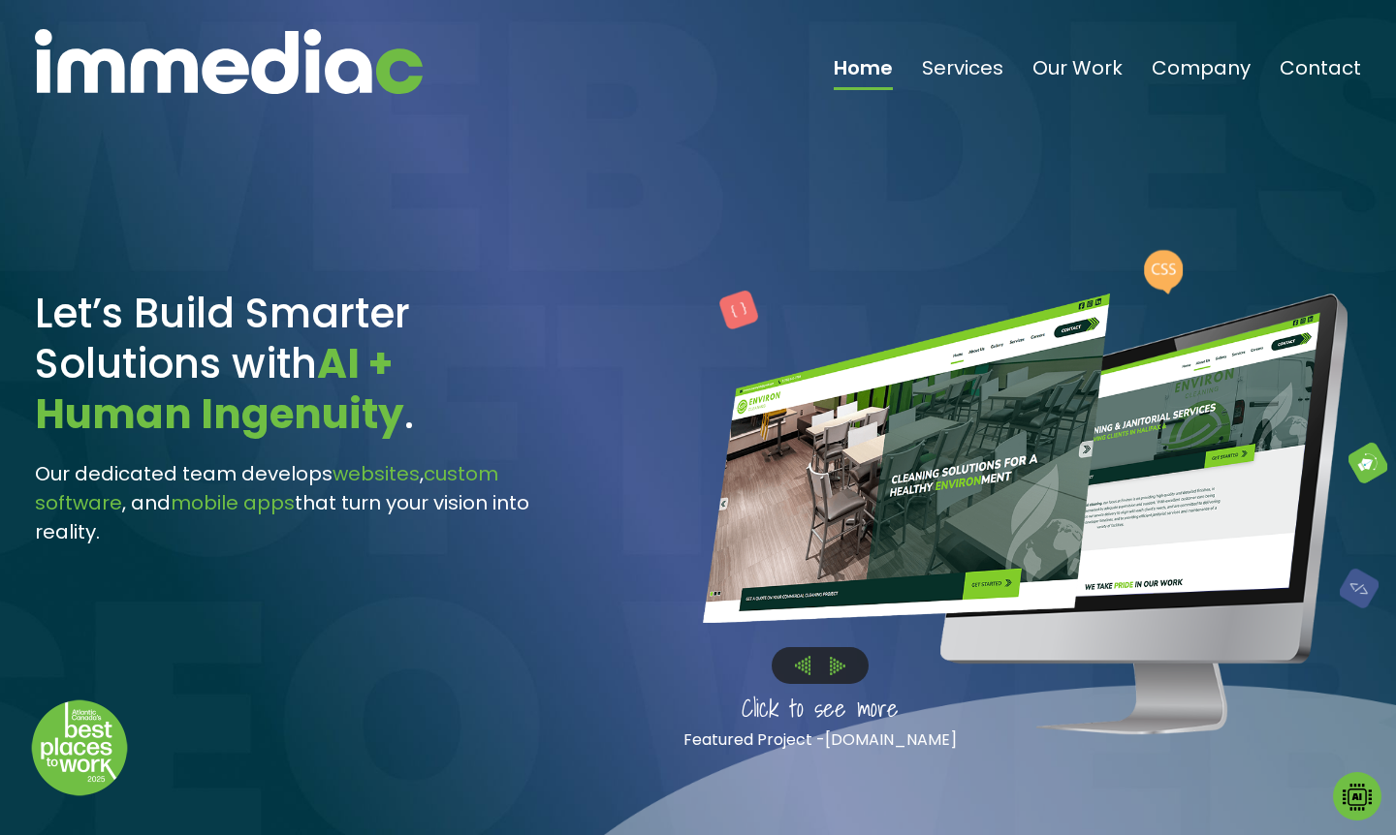
click at [804, 660] on img at bounding box center [803, 665] width 16 height 19
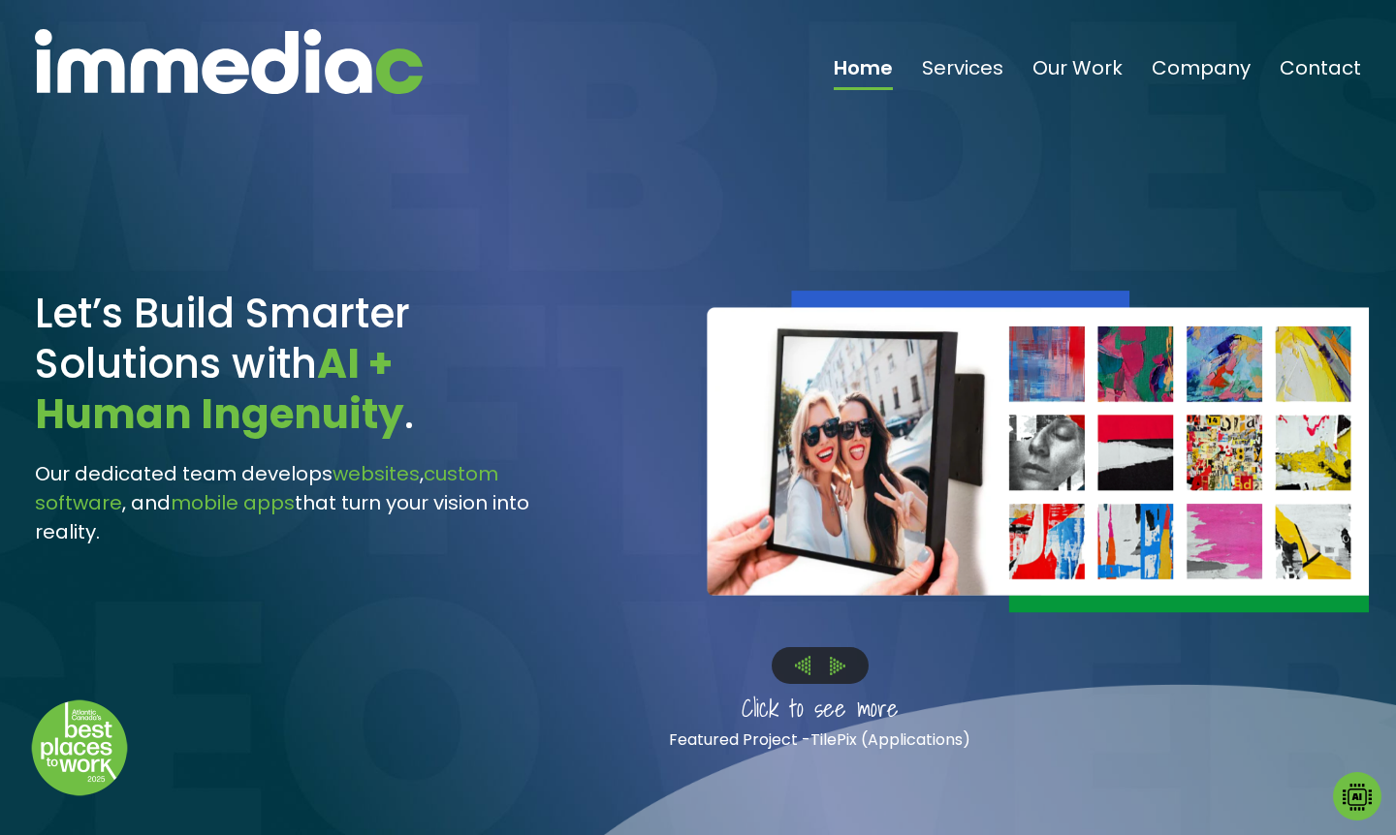
click at [243, 79] on img at bounding box center [229, 61] width 388 height 65
